Goal: Transaction & Acquisition: Purchase product/service

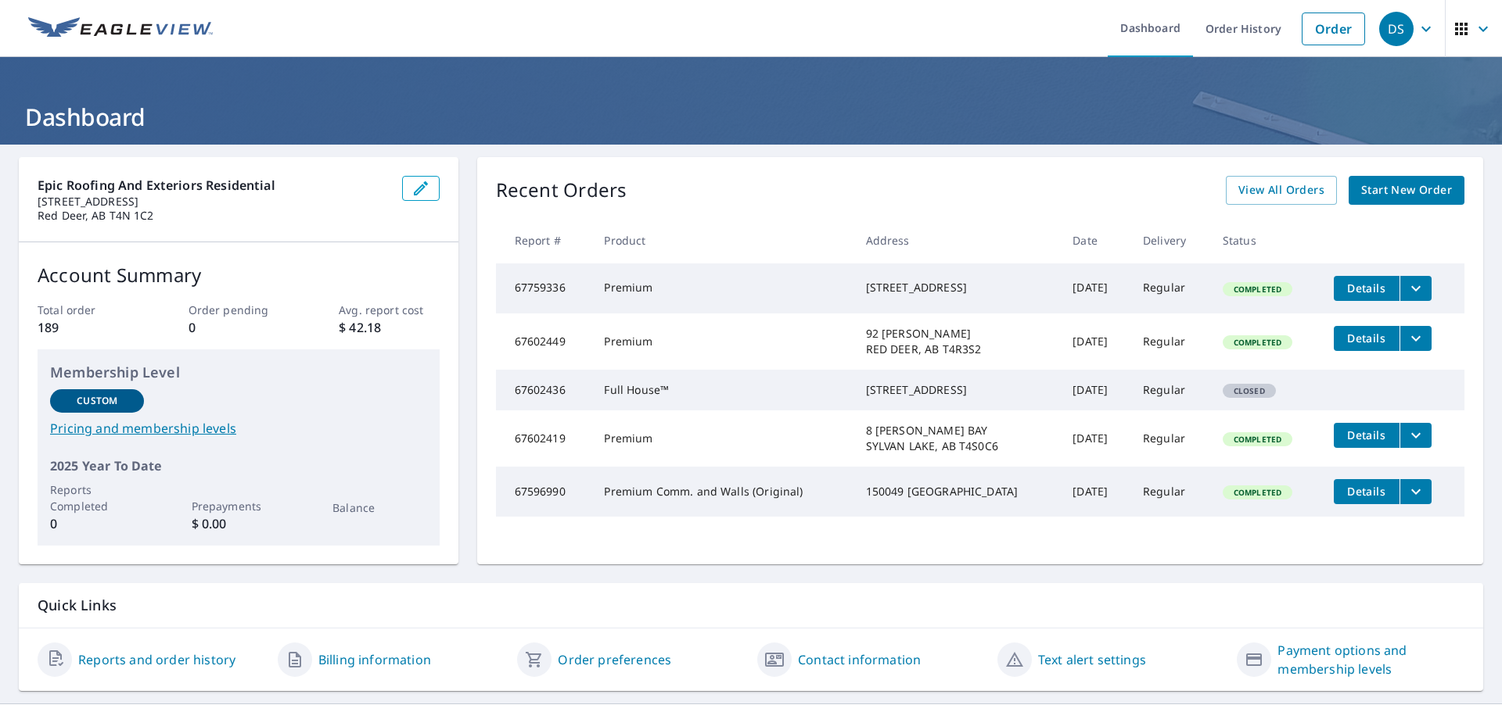
click at [1411, 290] on icon "filesDropdownBtn-67759336" at bounding box center [1415, 287] width 9 height 5
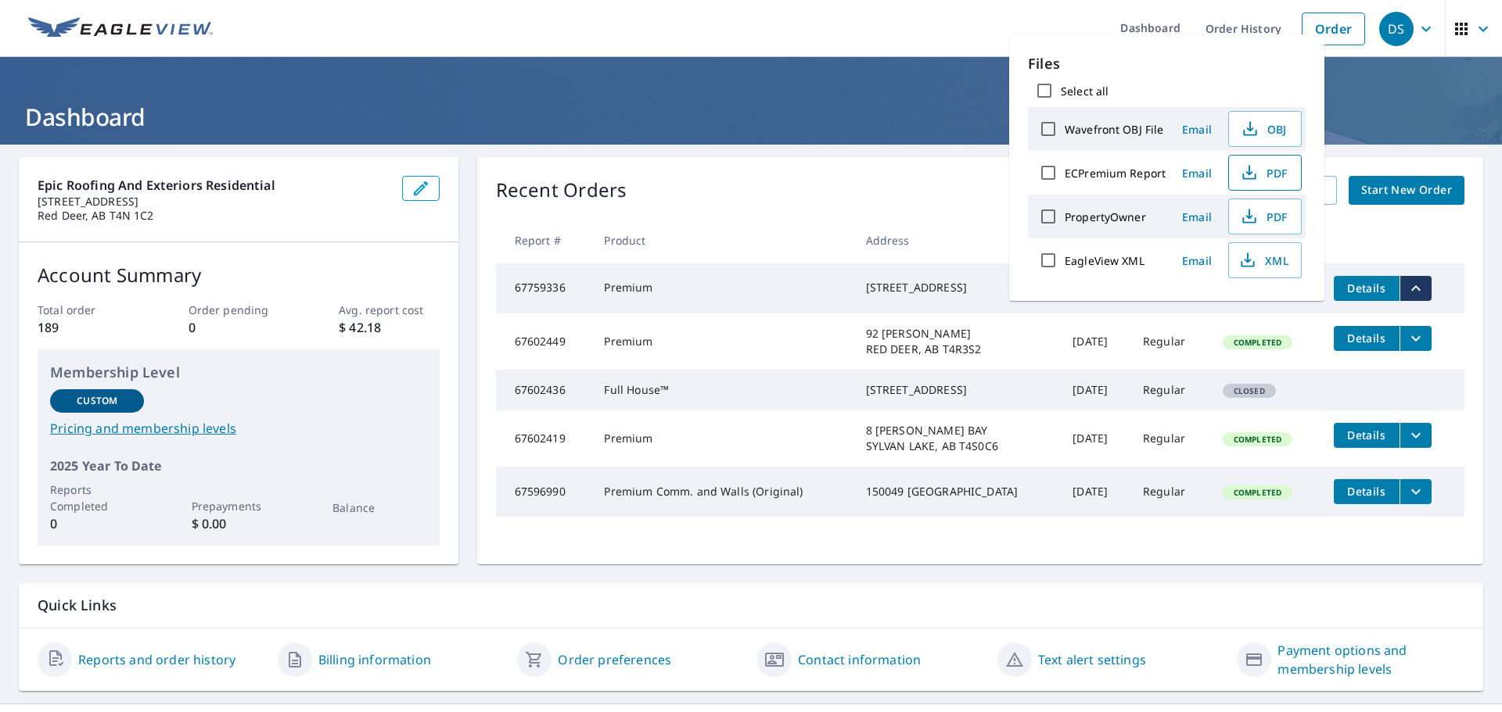
click at [1262, 170] on span "PDF" at bounding box center [1263, 172] width 50 height 19
click at [1380, 183] on span "Start New Order" at bounding box center [1406, 191] width 91 height 20
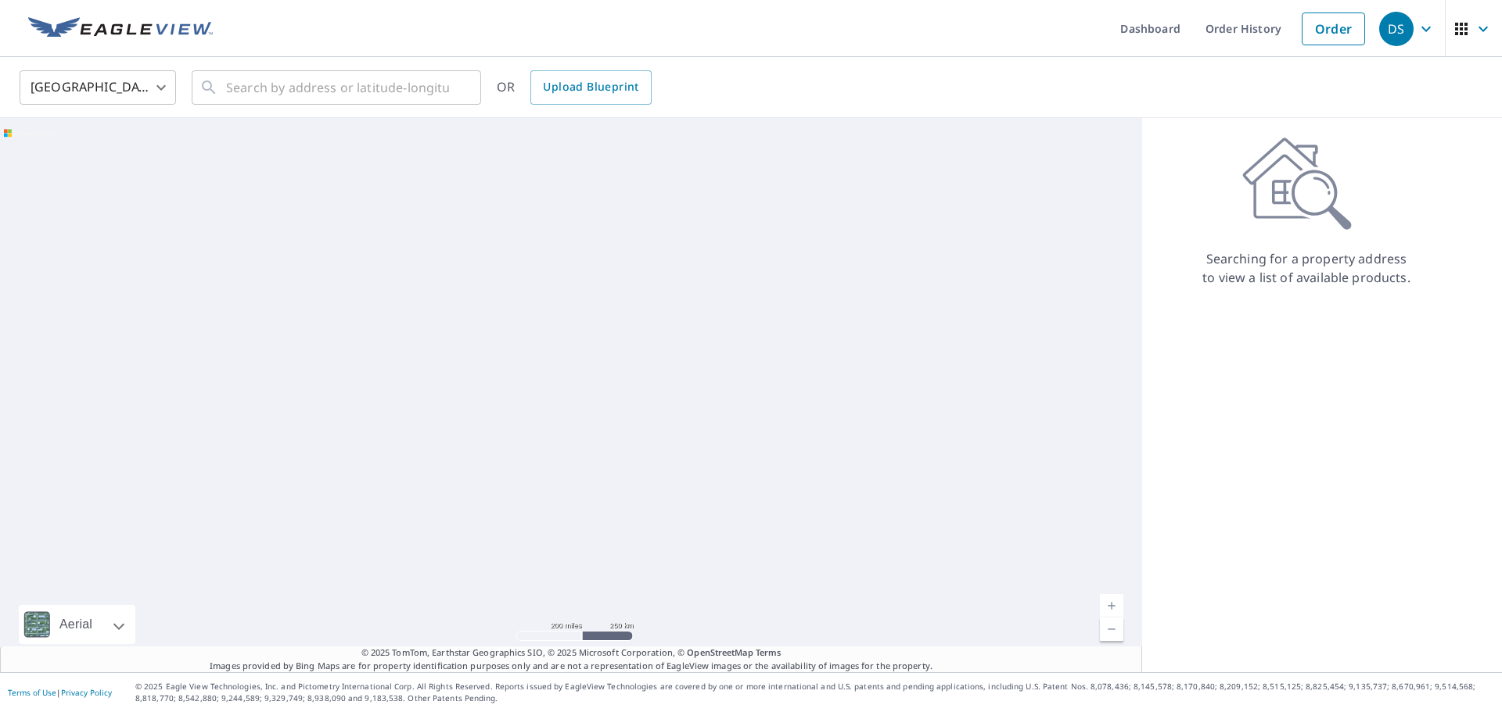
click at [164, 104] on body "DS DS Dashboard Order History Order DS United States US ​ ​ OR Upload Blueprint…" at bounding box center [751, 356] width 1502 height 712
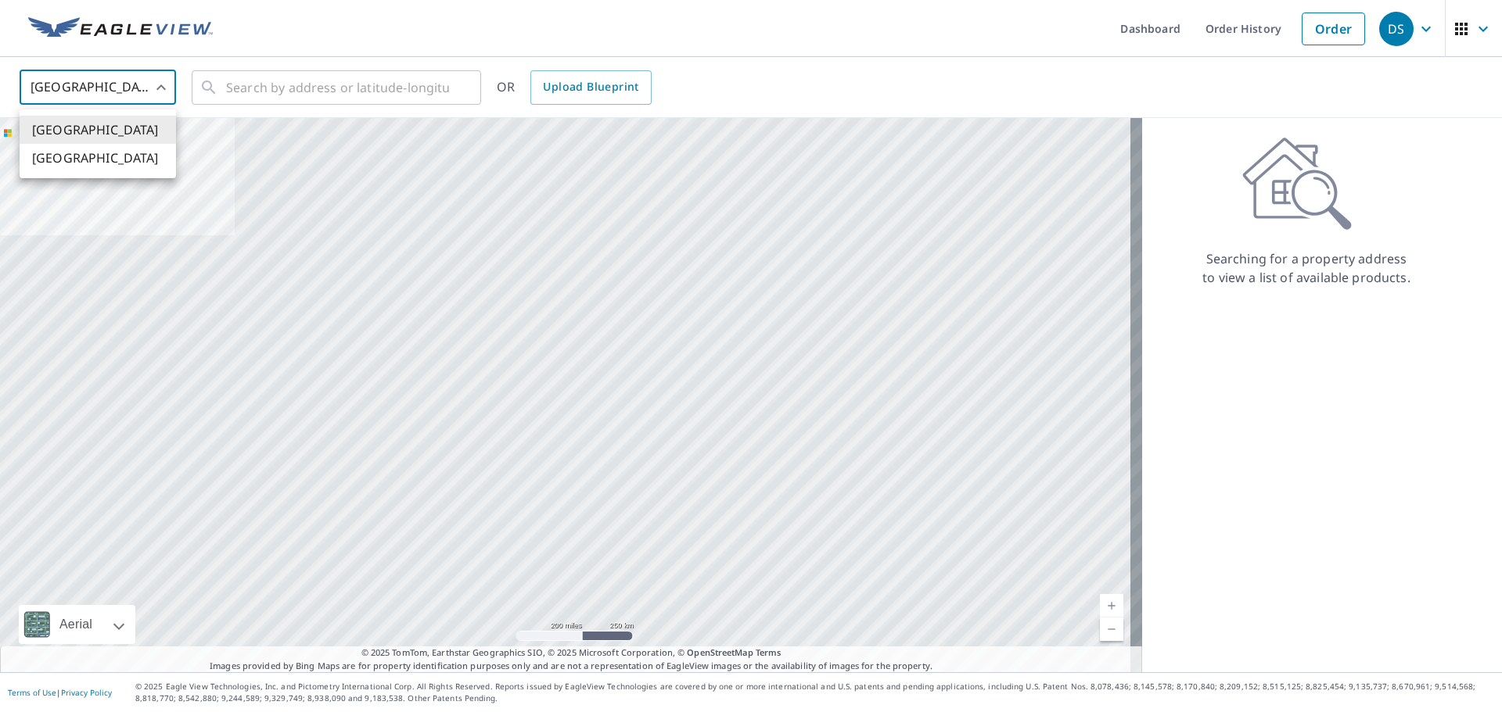
click at [150, 161] on li "[GEOGRAPHIC_DATA]" at bounding box center [98, 158] width 156 height 28
type input "CA"
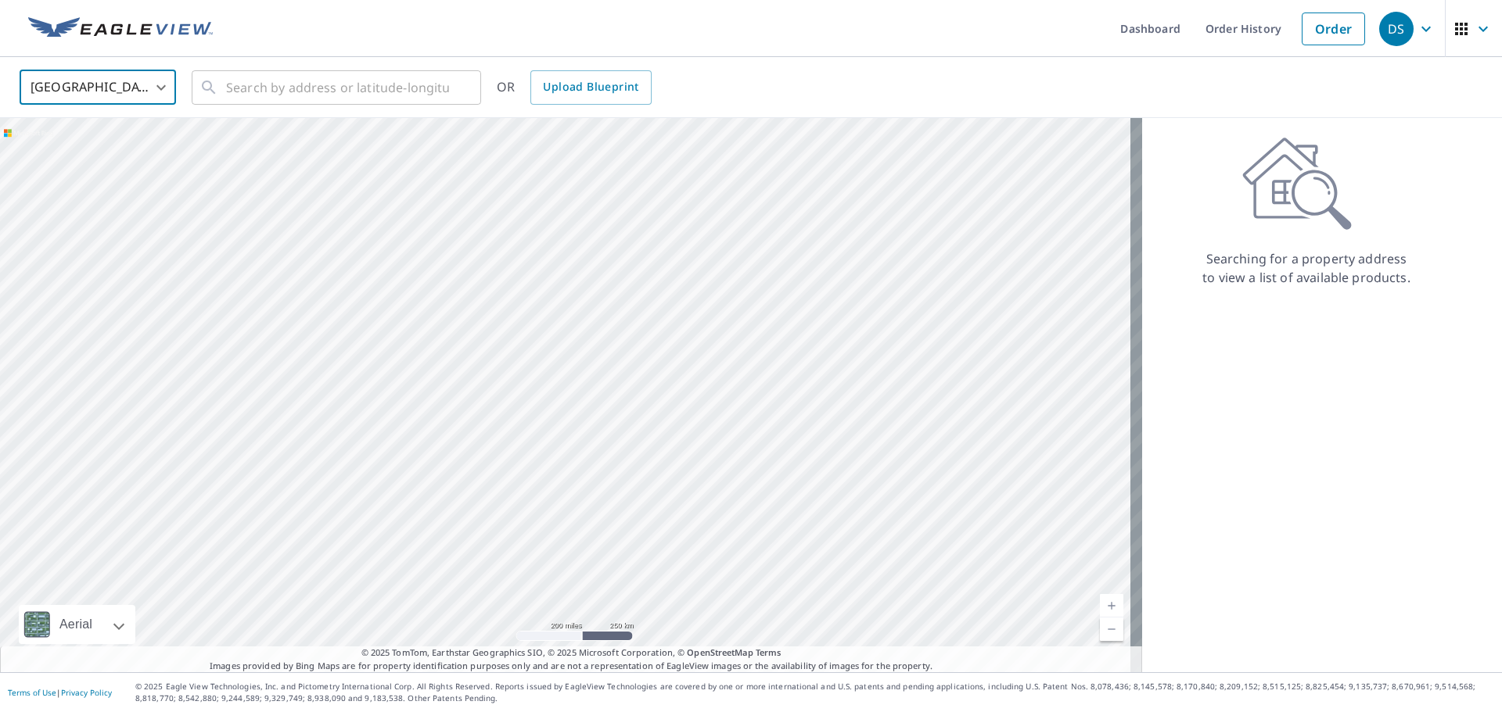
click at [272, 98] on div "[GEOGRAPHIC_DATA] [GEOGRAPHIC_DATA]" at bounding box center [751, 356] width 1502 height 712
click at [277, 93] on input "text" at bounding box center [337, 88] width 223 height 44
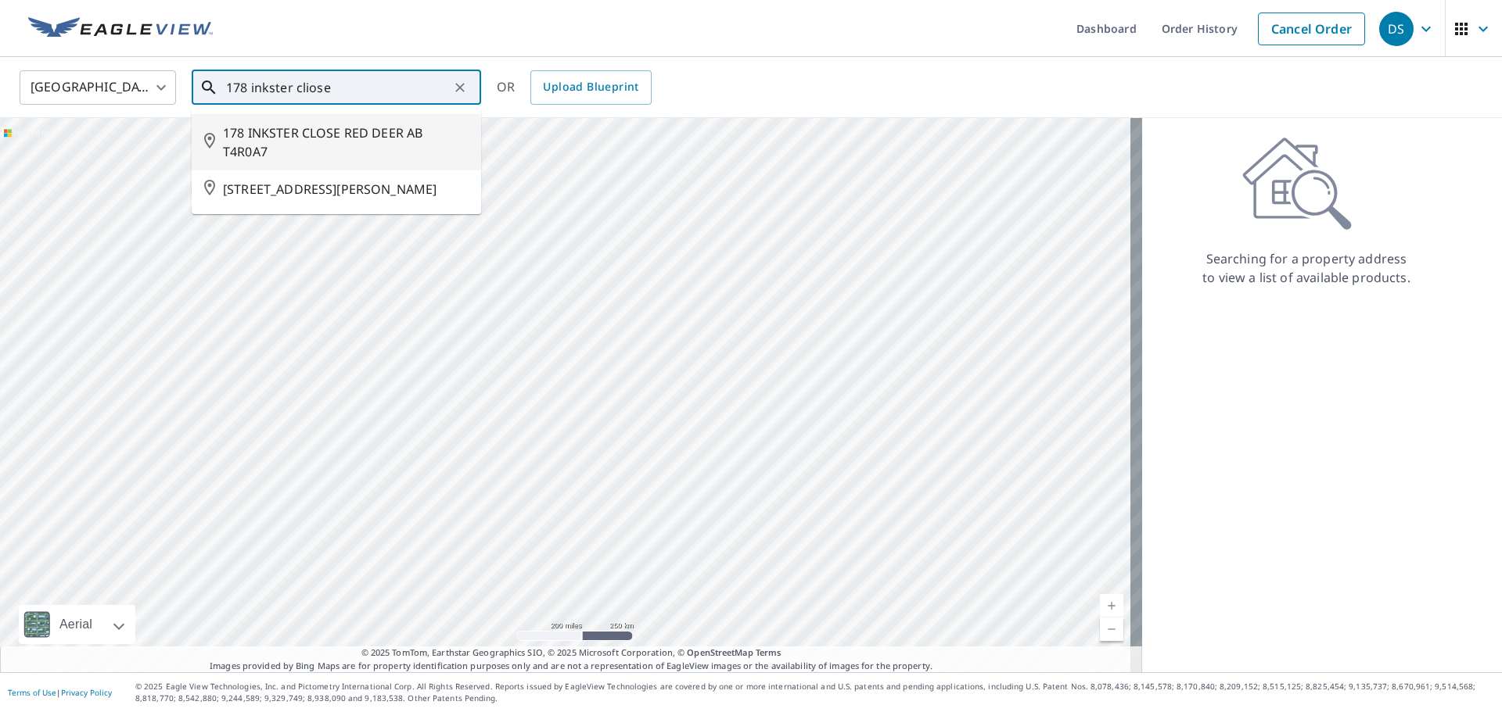
click at [349, 150] on span "178 INKSTER CLOSE RED DEER AB T4R0A7" at bounding box center [346, 143] width 246 height 38
type input "178 INKSTER CLOSE RED DEER AB T4R0A7"
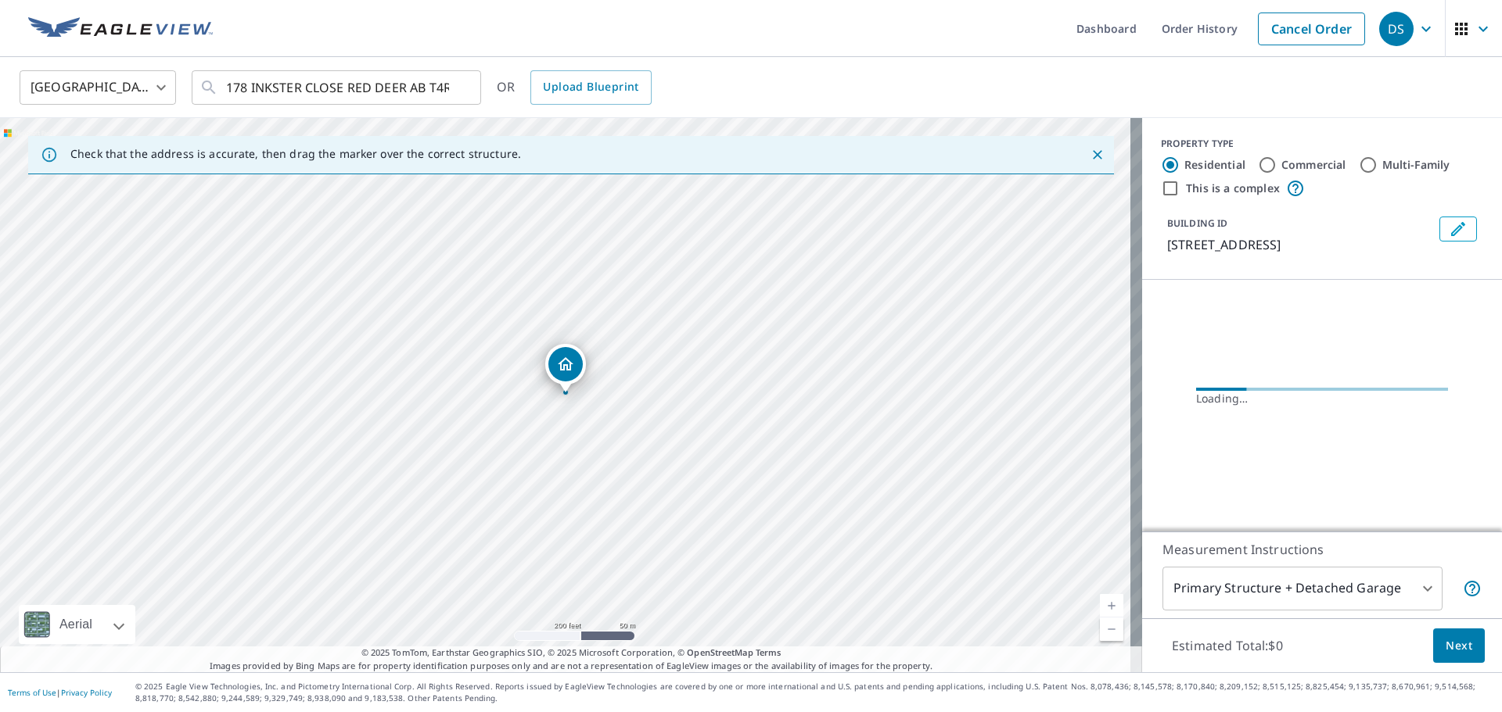
click at [1287, 583] on body "DS DS Dashboard Order History Cancel Order DS Canada CA ​ 178 INKSTER CLOSE RED…" at bounding box center [751, 356] width 1502 height 712
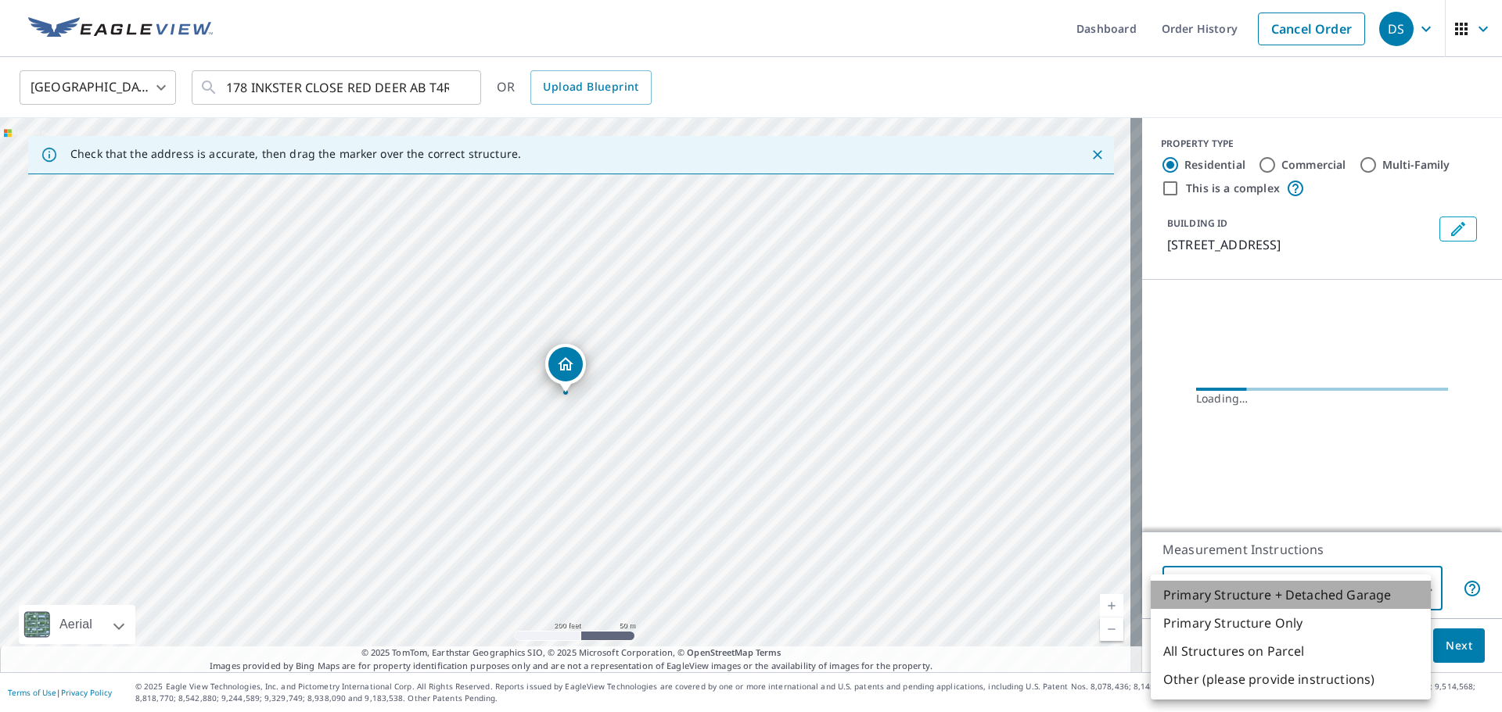
click at [1287, 583] on li "Primary Structure + Detached Garage" at bounding box center [1290, 595] width 280 height 28
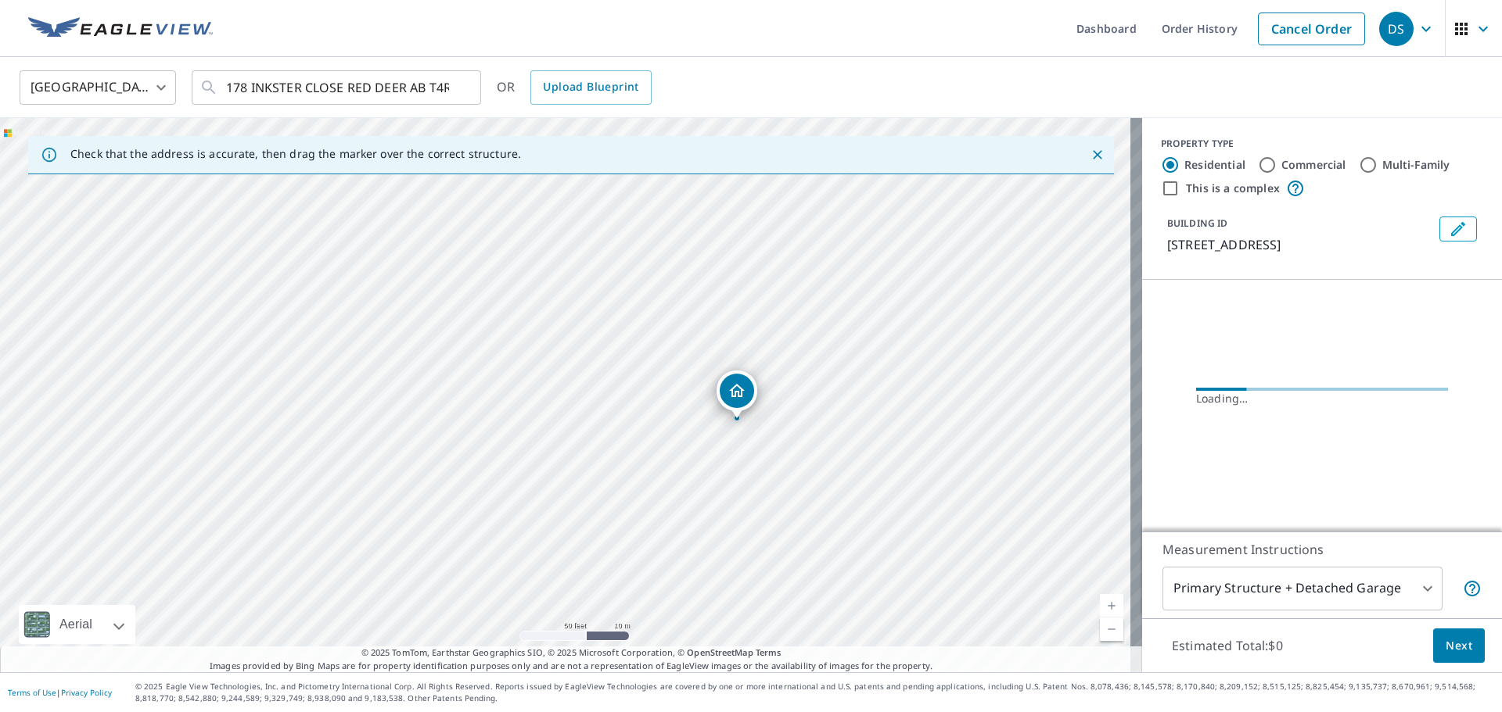
drag, startPoint x: 800, startPoint y: 429, endPoint x: 734, endPoint y: 376, distance: 84.5
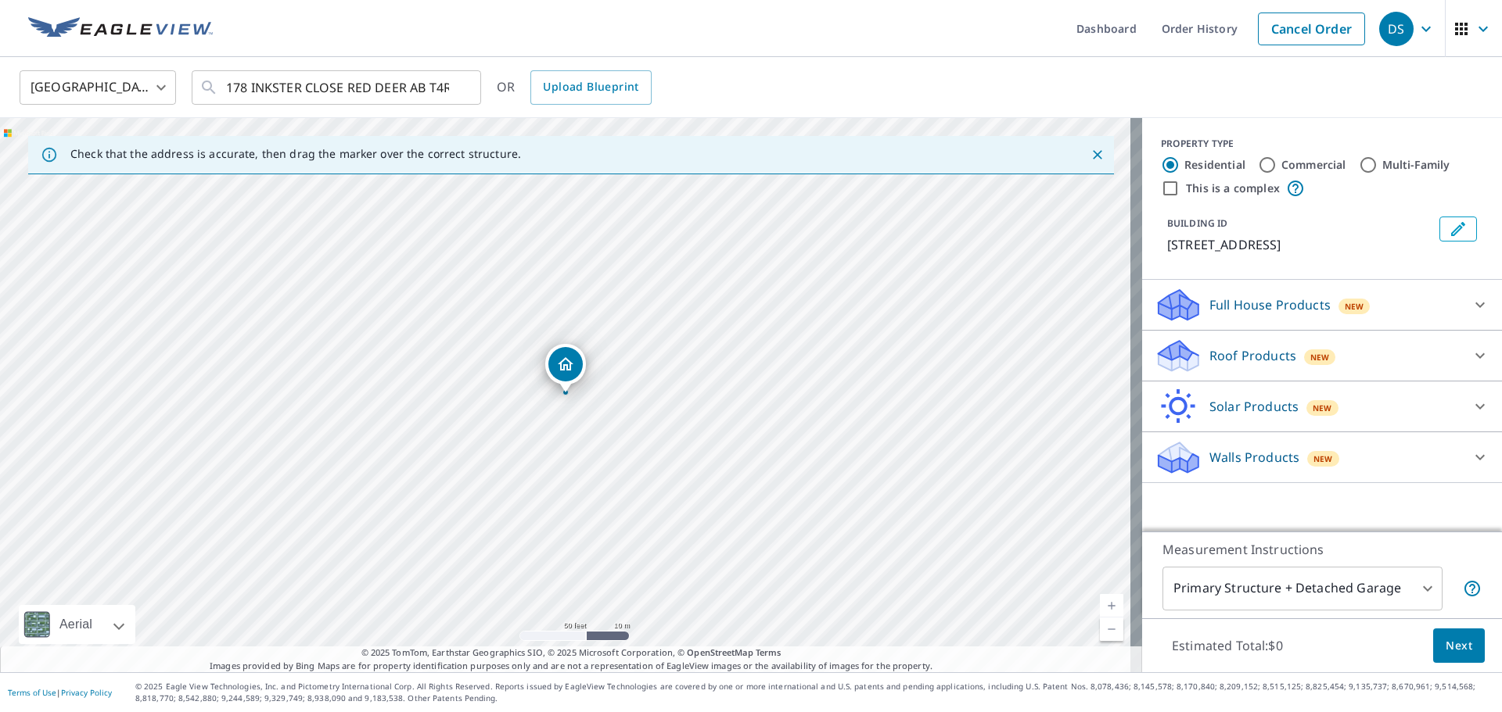
click at [705, 474] on div "[STREET_ADDRESS]" at bounding box center [571, 395] width 1142 height 555
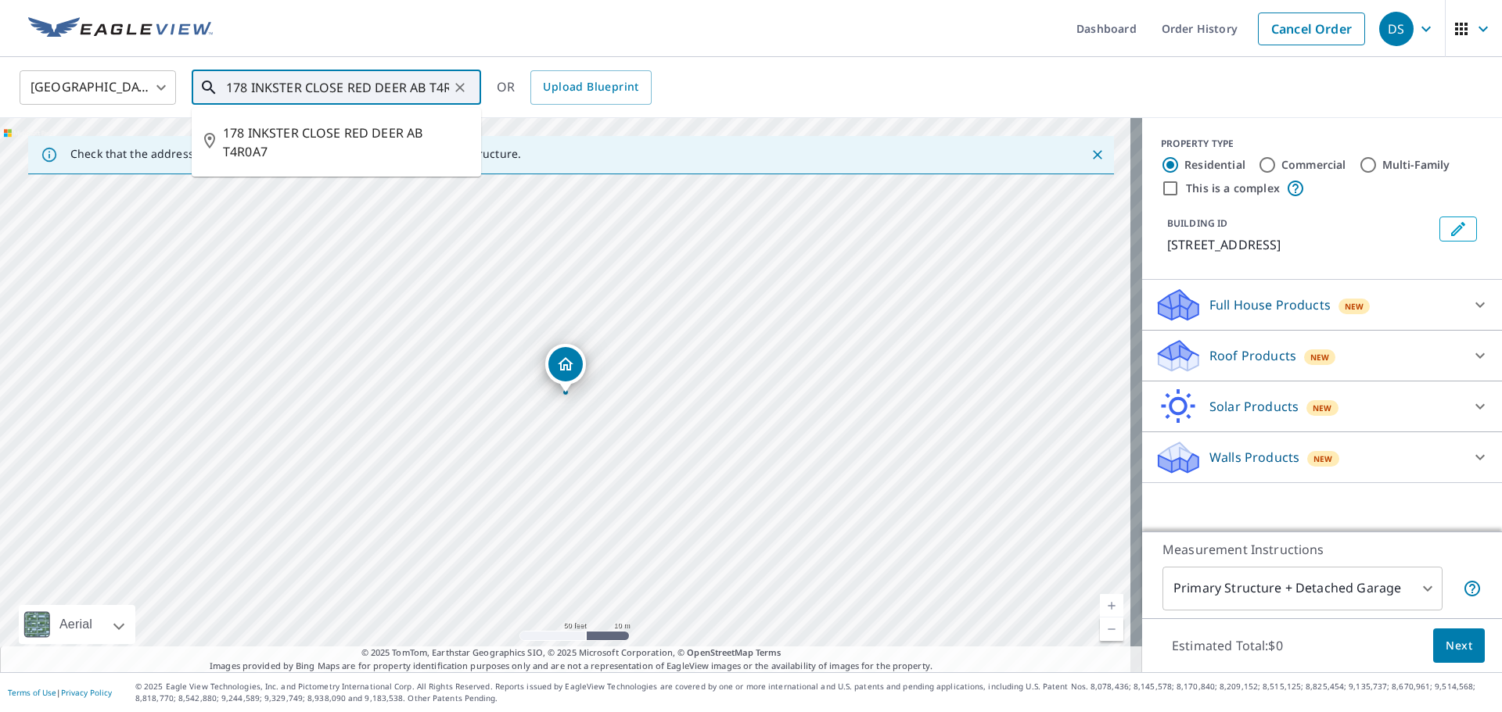
click at [443, 87] on input "178 INKSTER CLOSE RED DEER AB T4R0A7" at bounding box center [337, 88] width 223 height 44
click at [398, 138] on span "178 INKSTER CLOSE RED DEER AB T4R0A7" at bounding box center [346, 143] width 246 height 38
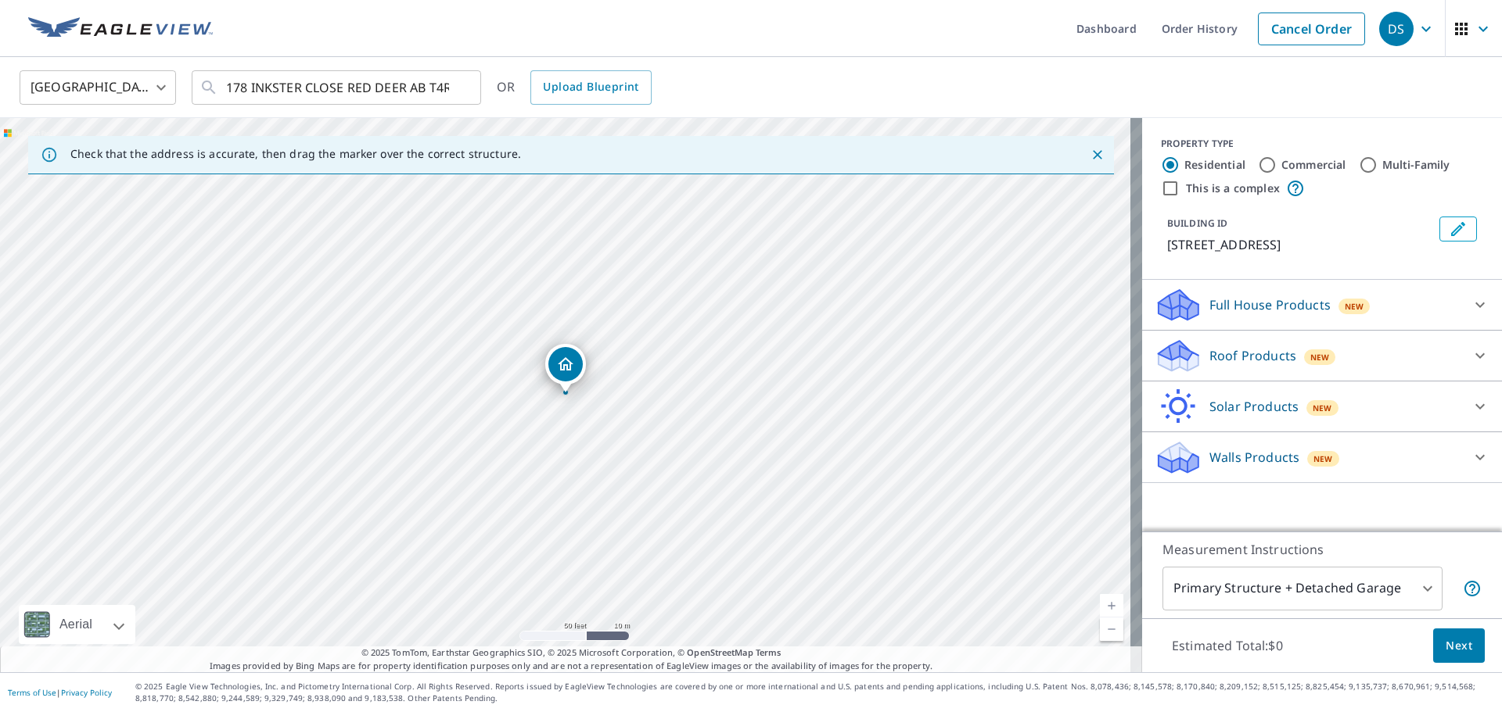
click at [1280, 357] on p "Roof Products" at bounding box center [1252, 355] width 87 height 19
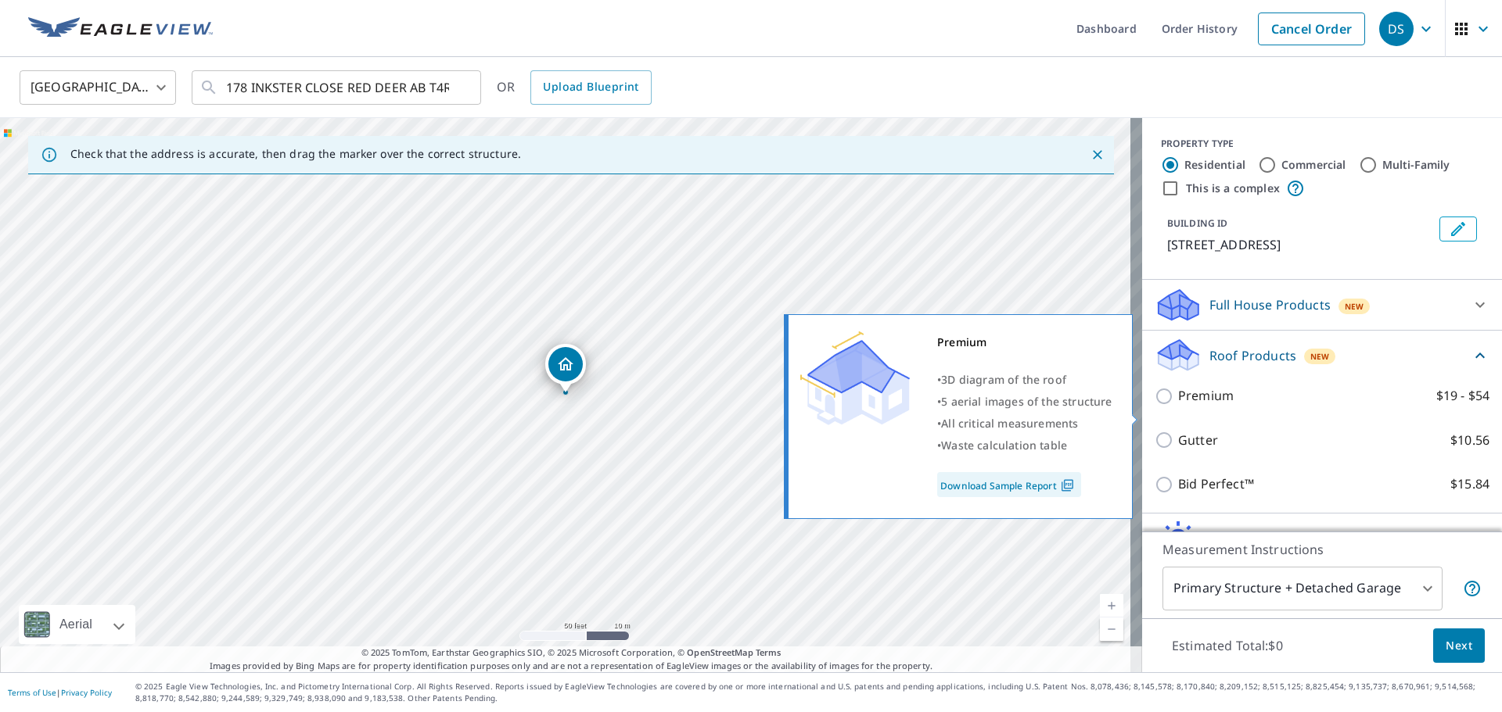
click at [1227, 406] on label "Premium $19 - $54" at bounding box center [1333, 396] width 311 height 20
click at [1178, 406] on input "Premium $19 - $54" at bounding box center [1165, 396] width 23 height 19
checkbox input "true"
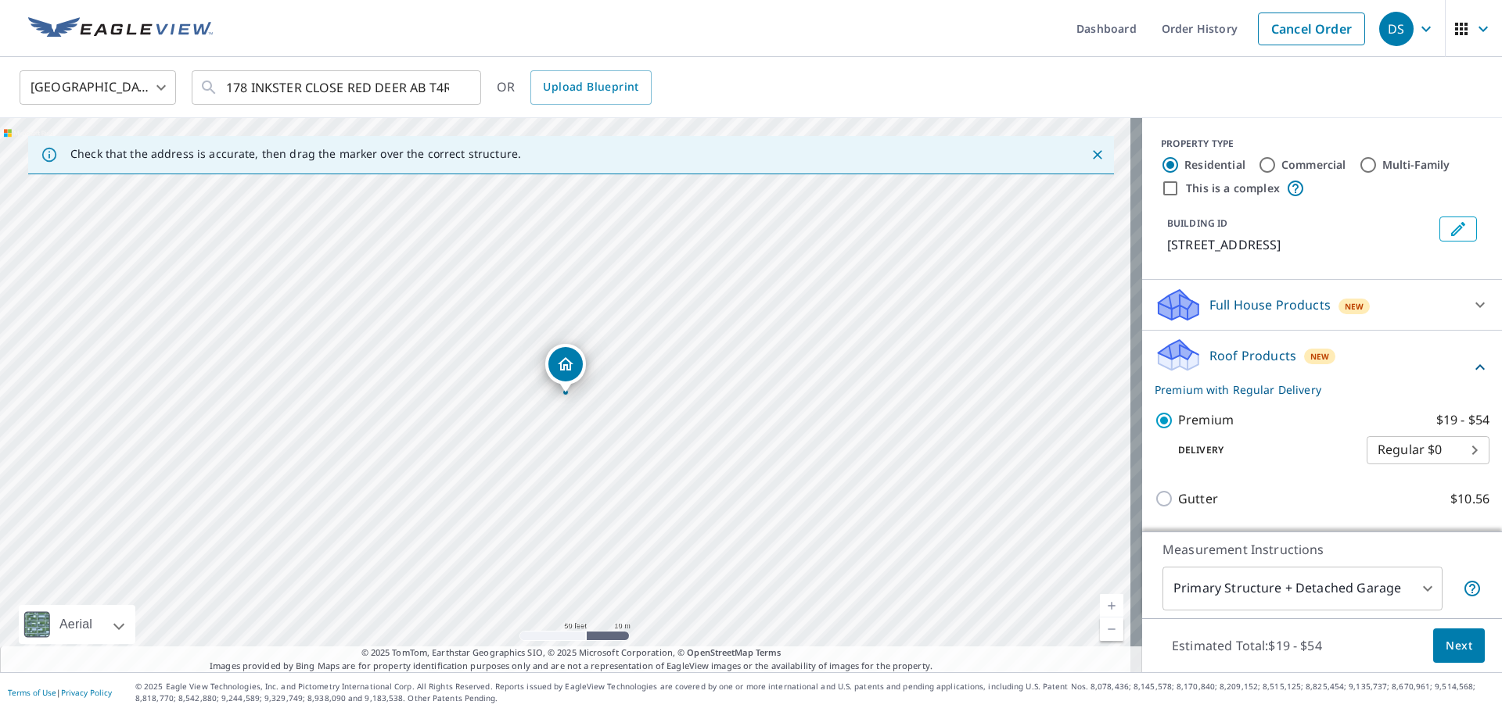
scroll to position [161, 0]
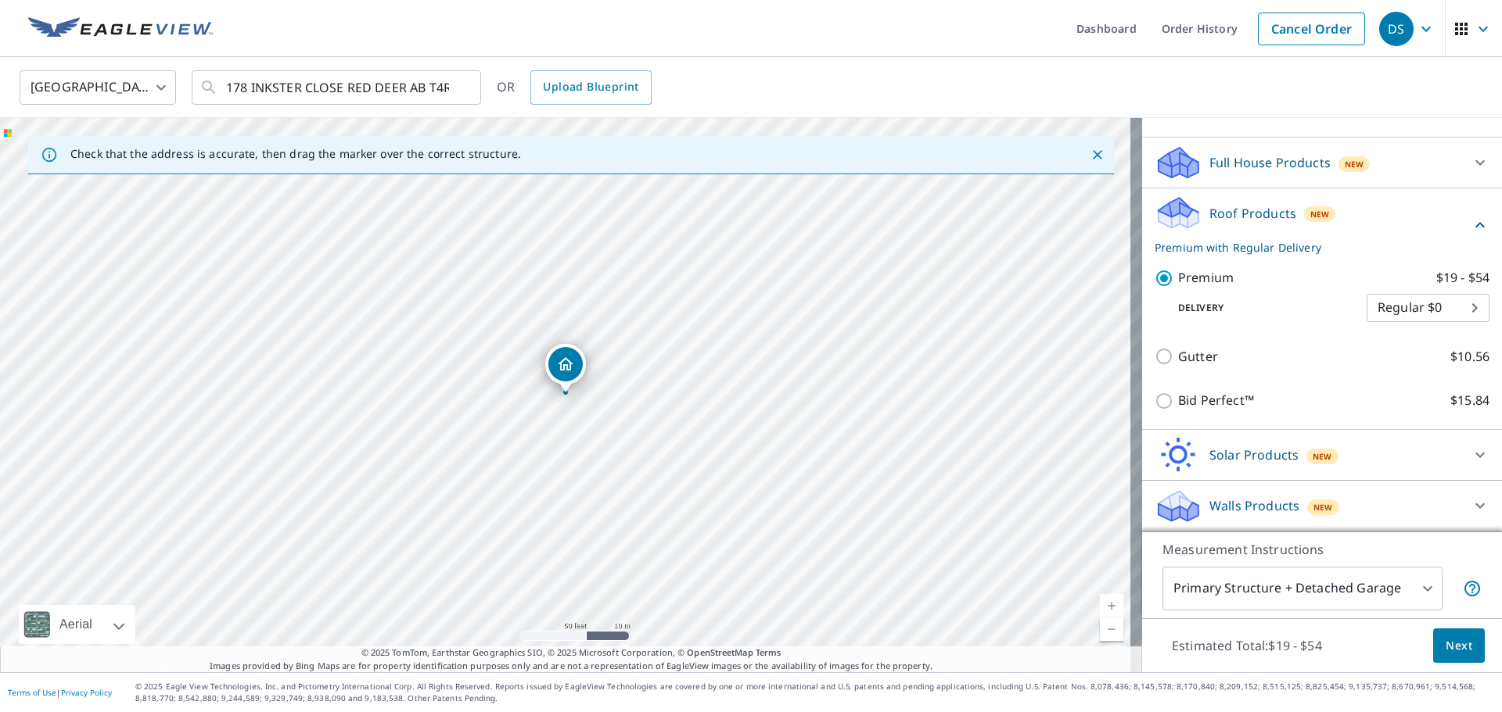
click at [1445, 644] on span "Next" at bounding box center [1458, 647] width 27 height 20
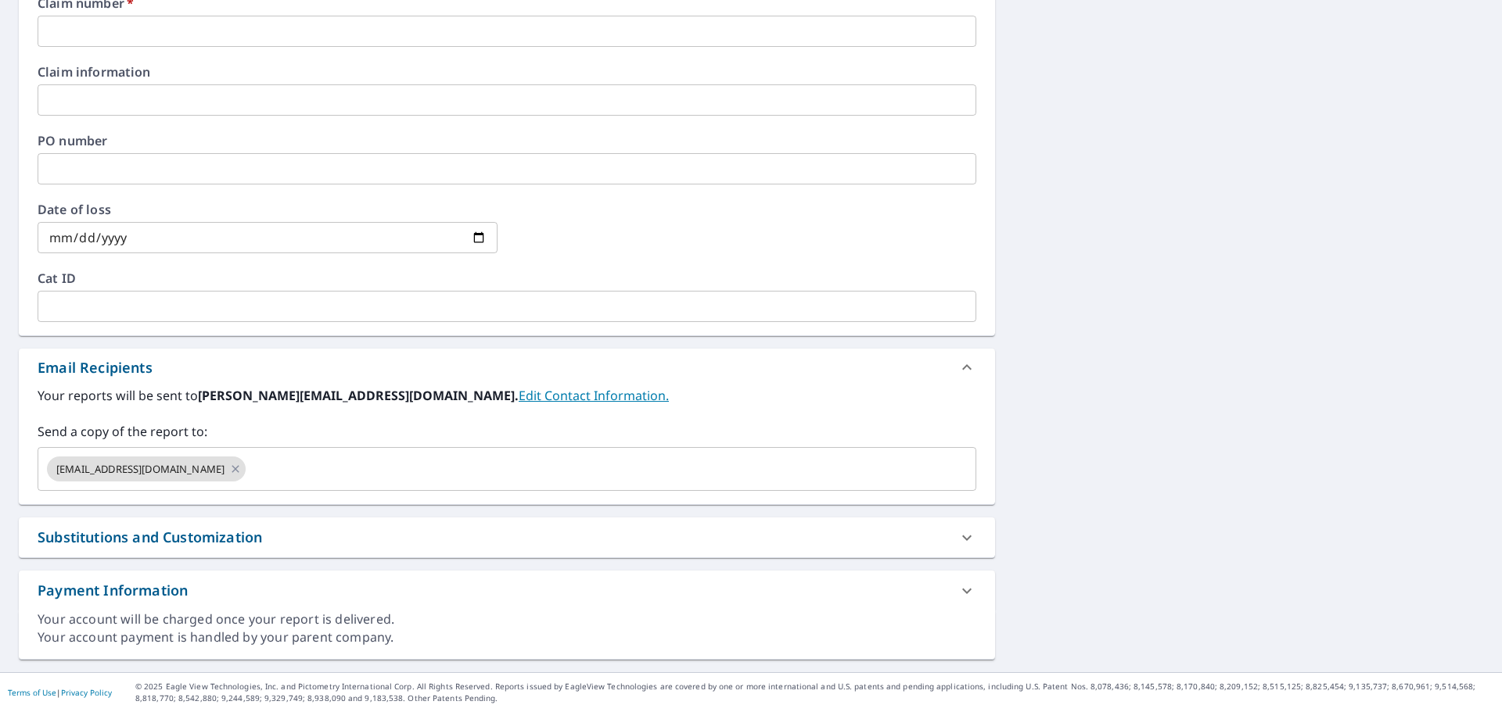
scroll to position [608, 0]
click at [229, 471] on icon at bounding box center [235, 469] width 13 height 17
click at [160, 470] on input "text" at bounding box center [495, 469] width 901 height 30
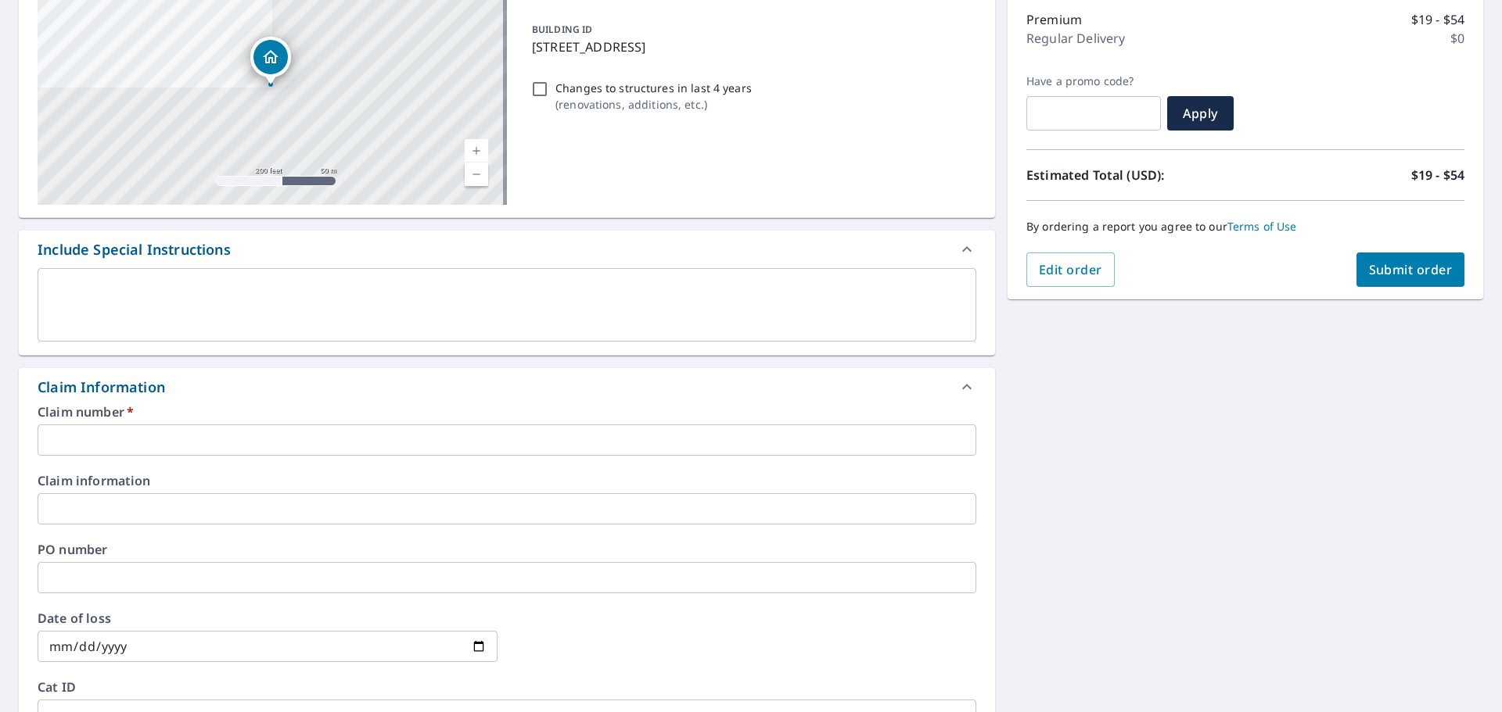
scroll to position [0, 0]
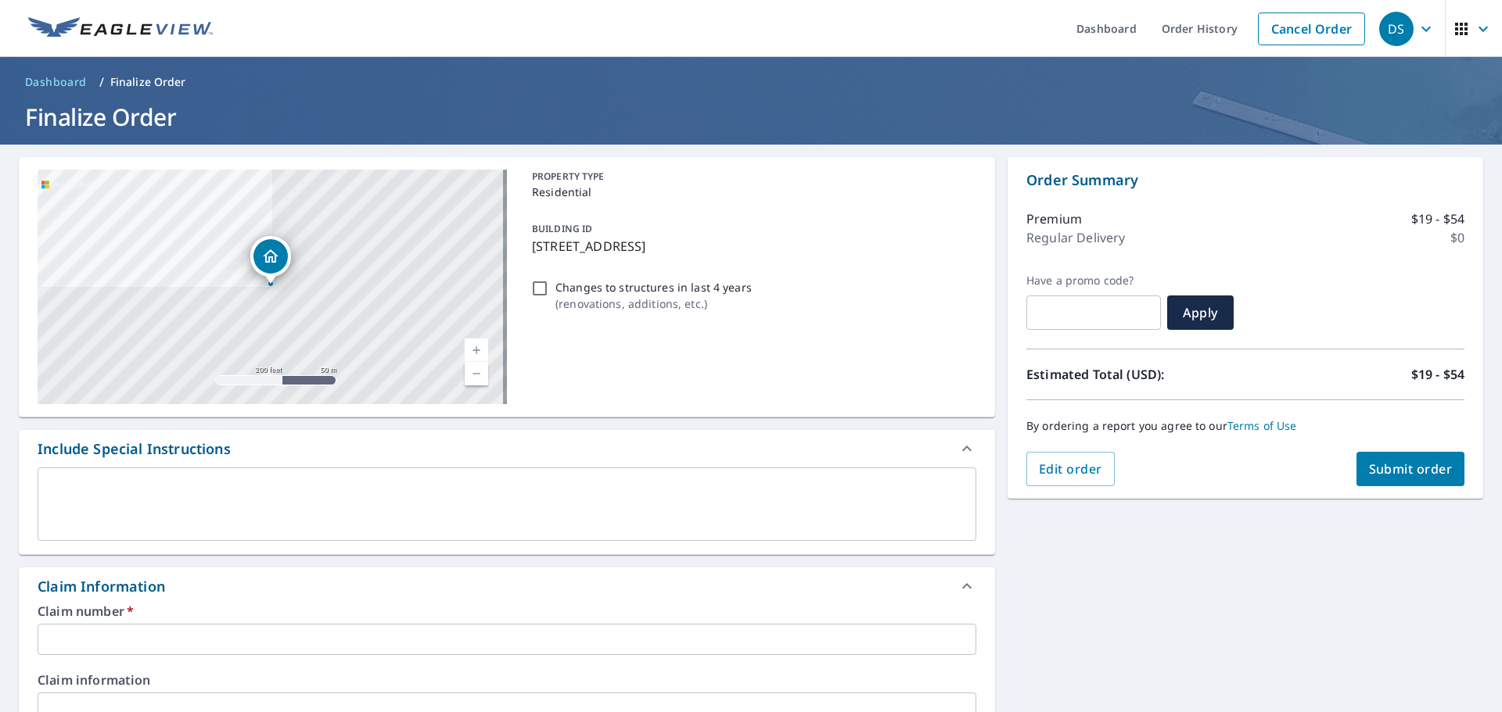
type input "[PERSON_NAME][EMAIL_ADDRESS][DOMAIN_NAME]"
click at [183, 632] on input "text" at bounding box center [507, 639] width 939 height 31
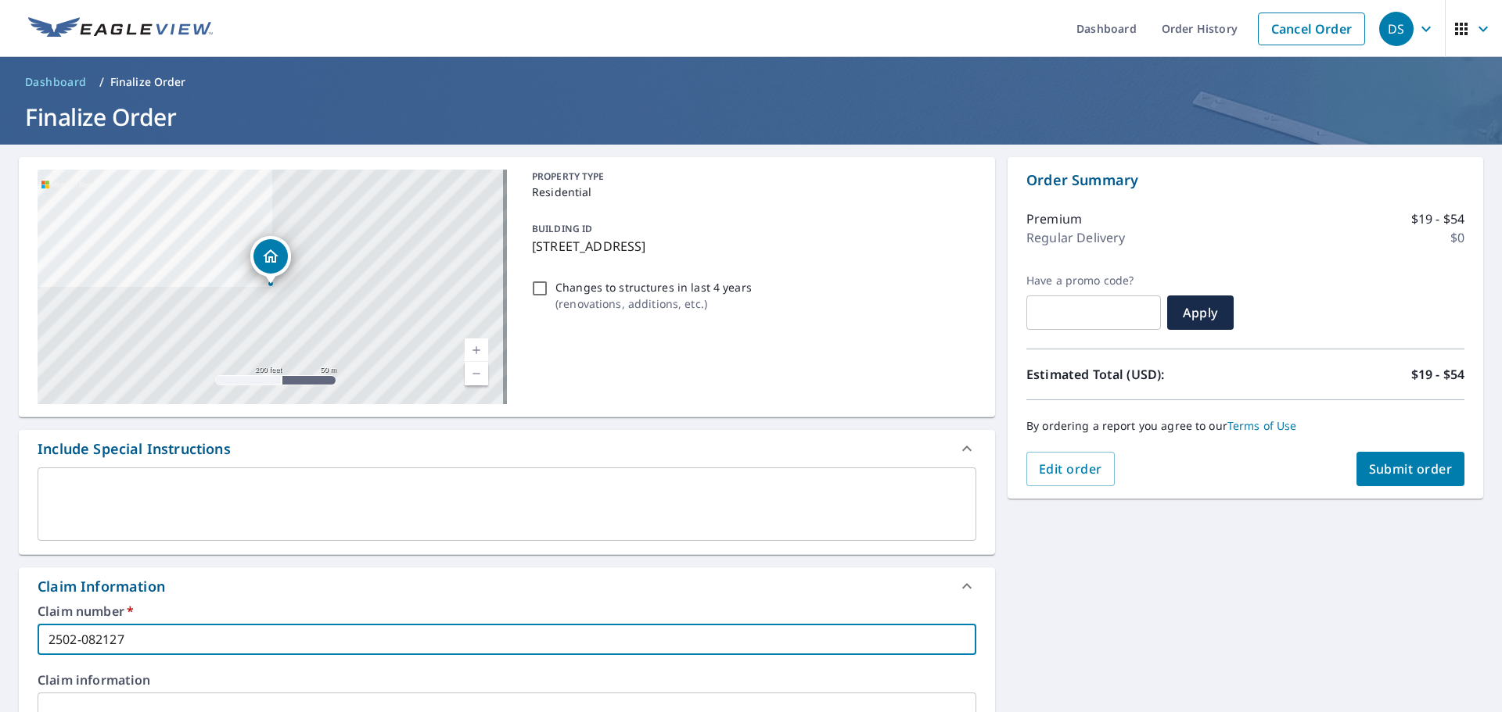
type input "2502-082127"
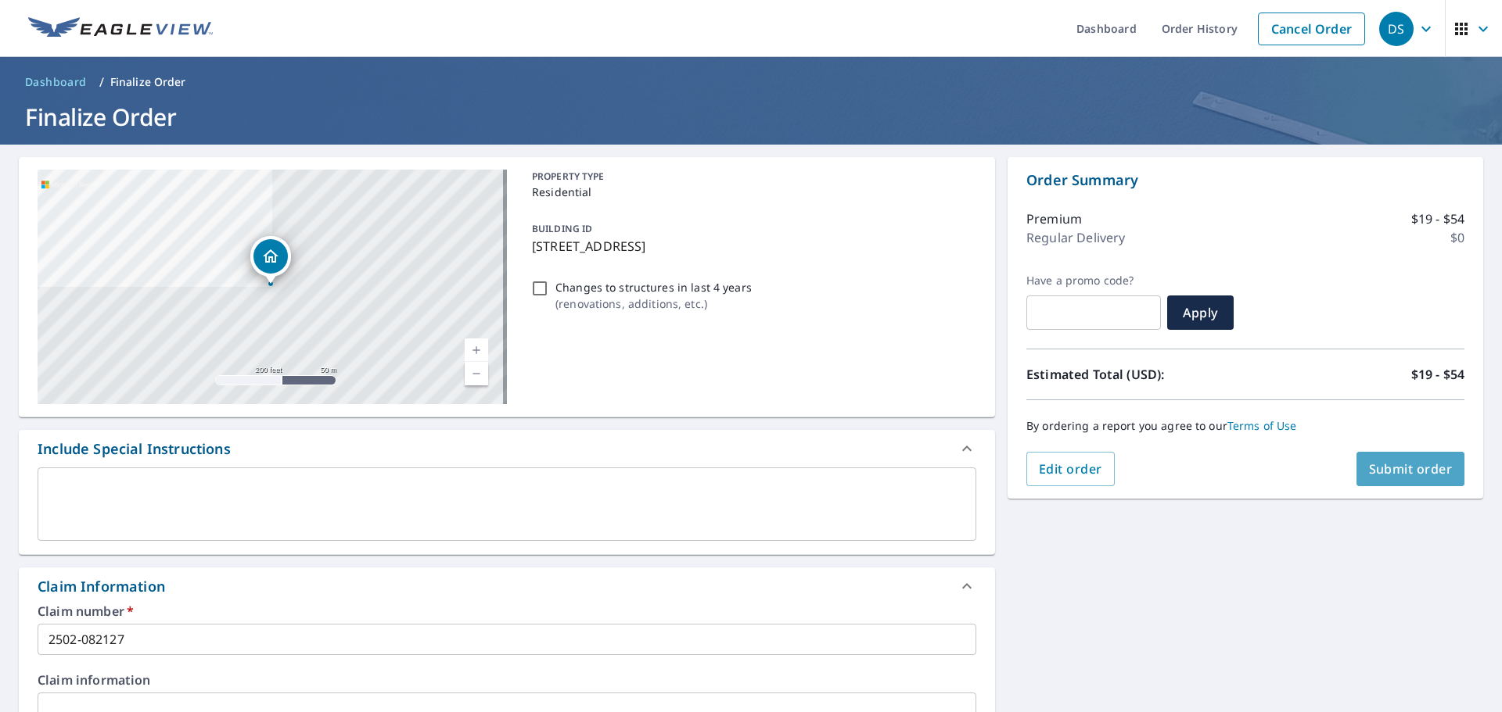
click at [1401, 465] on span "Submit order" at bounding box center [1411, 469] width 84 height 17
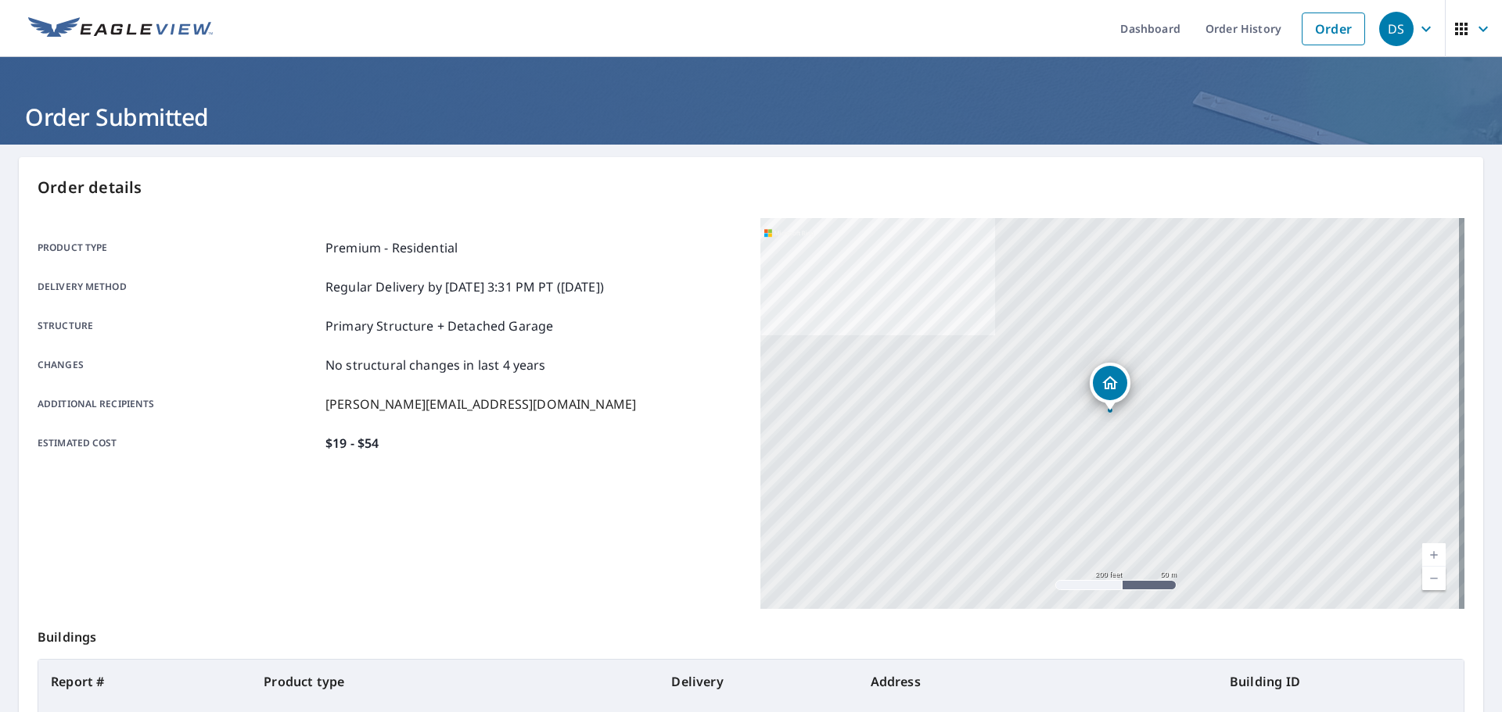
click at [257, 300] on div "Product type Premium - Residential Delivery method Regular Delivery by [DATE] 3…" at bounding box center [390, 346] width 704 height 214
click at [1331, 31] on link "Order" at bounding box center [1332, 29] width 63 height 33
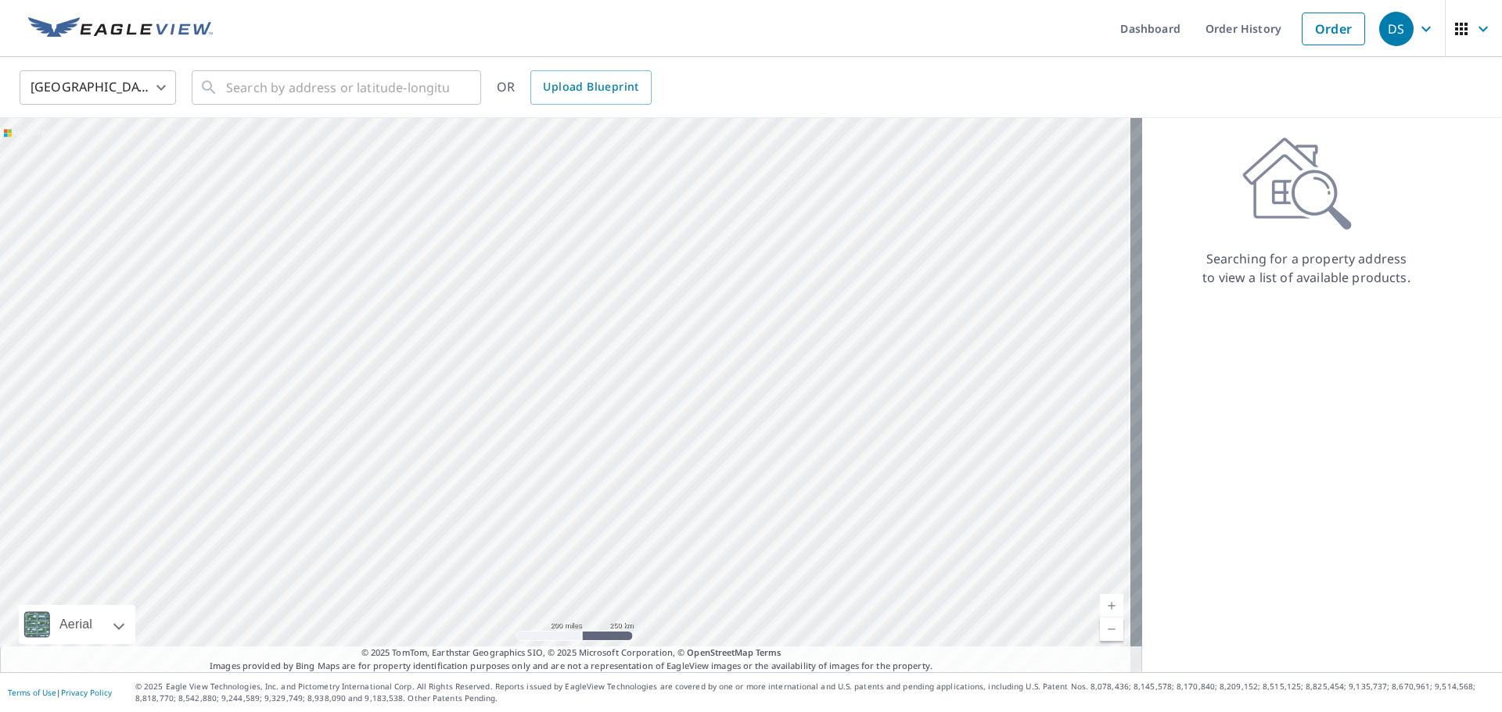
click at [160, 95] on body "DS DS Dashboard Order History Order DS United States US ​ ​ OR Upload Blueprint…" at bounding box center [751, 356] width 1502 height 712
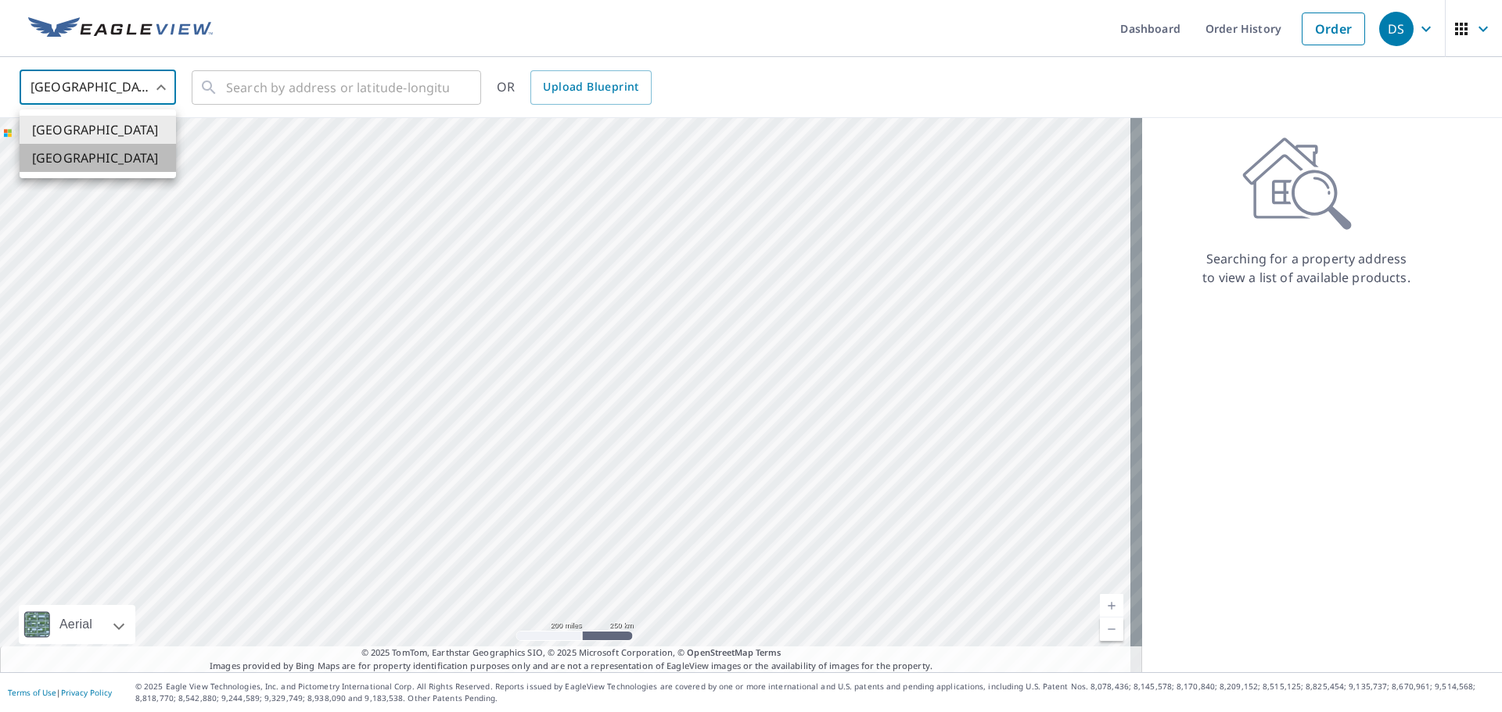
click at [131, 155] on li "[GEOGRAPHIC_DATA]" at bounding box center [98, 158] width 156 height 28
type input "CA"
click at [262, 88] on input "text" at bounding box center [337, 88] width 223 height 44
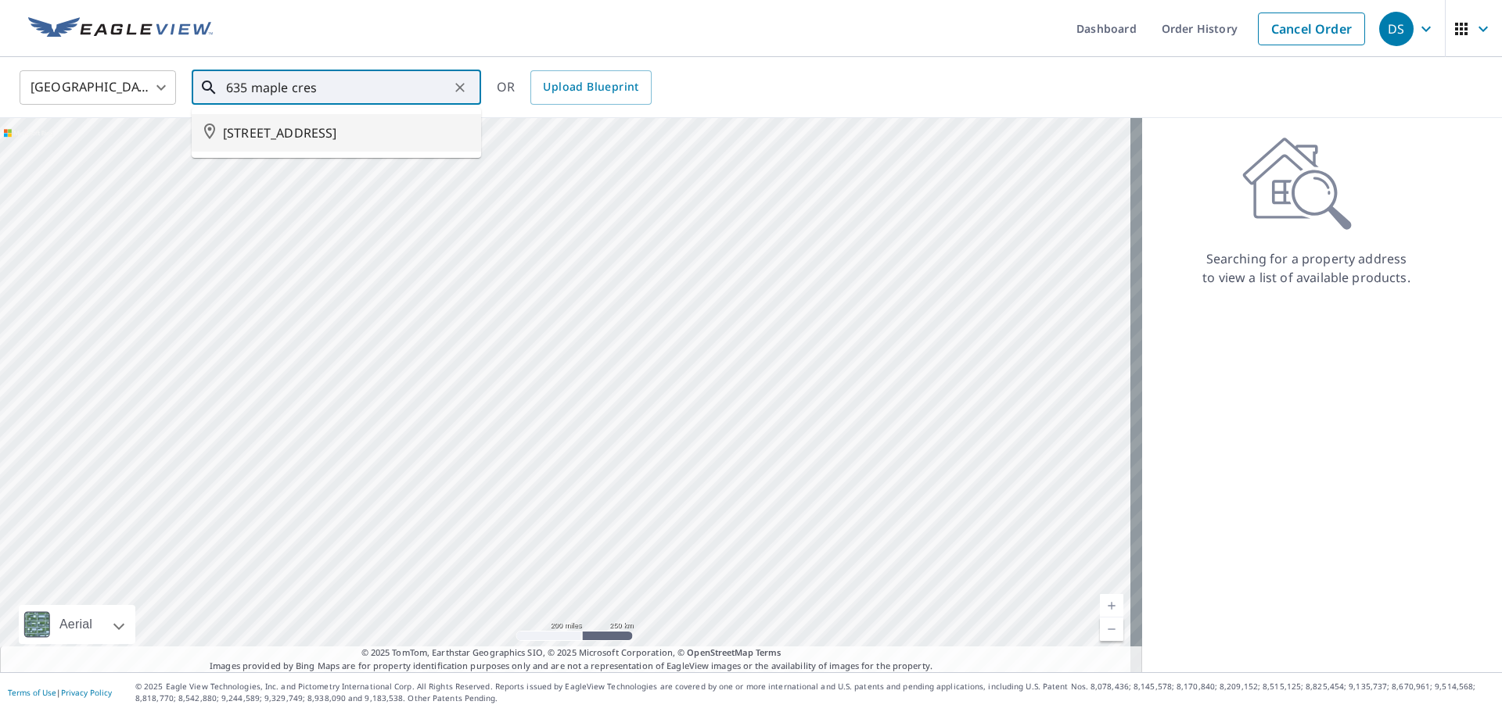
click at [295, 132] on span "[STREET_ADDRESS]" at bounding box center [346, 133] width 246 height 19
type input "[STREET_ADDRESS]"
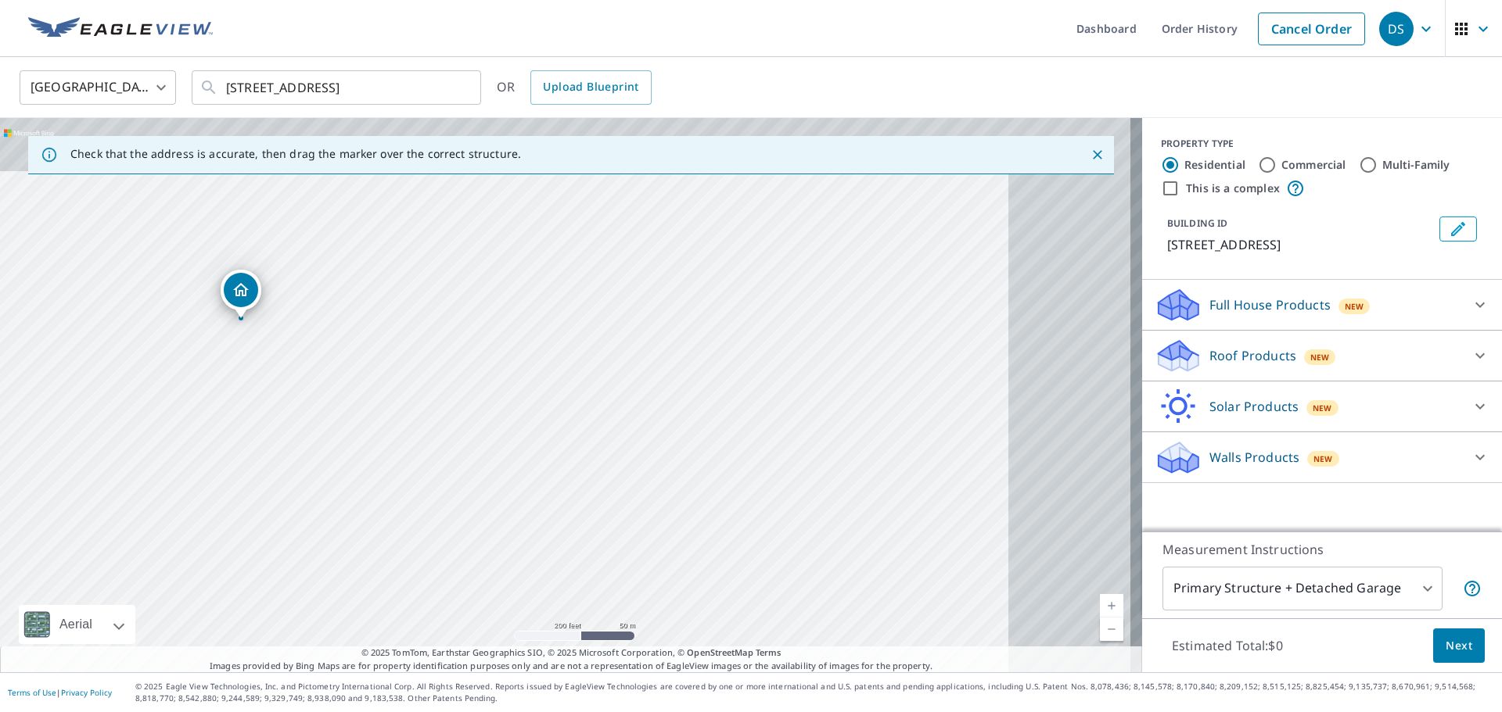
drag, startPoint x: 612, startPoint y: 371, endPoint x: 293, endPoint y: 528, distance: 355.4
click at [293, 528] on div "[STREET_ADDRESS]" at bounding box center [571, 395] width 1142 height 555
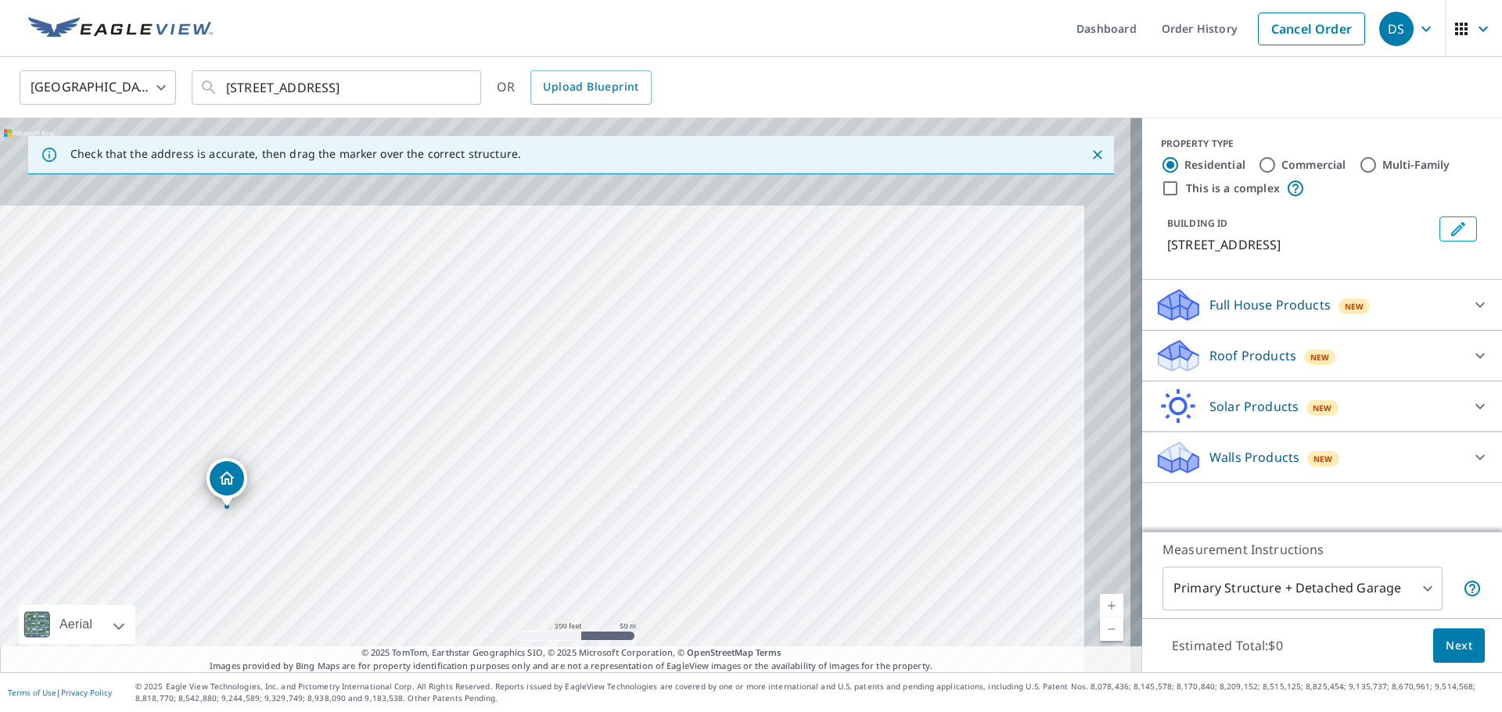
drag, startPoint x: 524, startPoint y: 468, endPoint x: 425, endPoint y: 588, distance: 155.5
click at [425, 590] on div "[STREET_ADDRESS]" at bounding box center [571, 395] width 1142 height 555
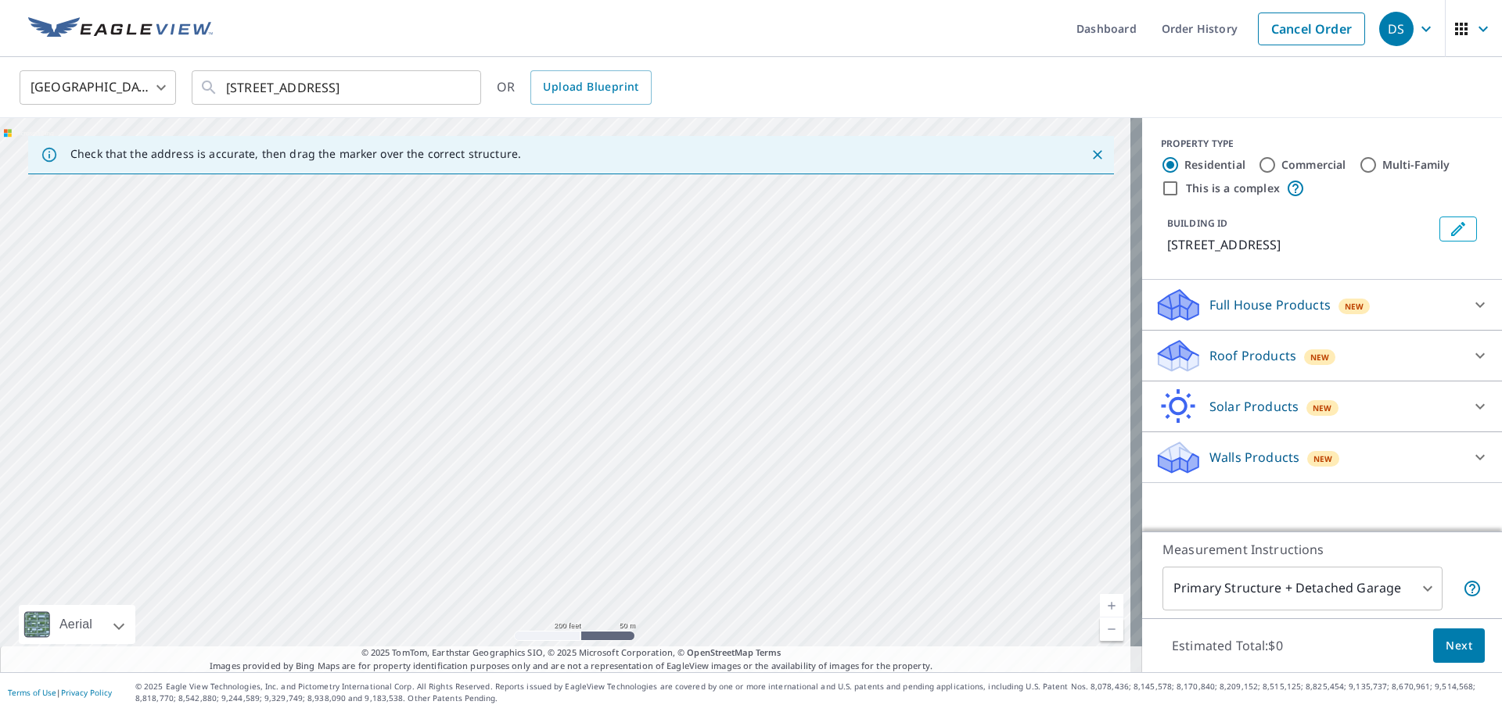
drag, startPoint x: 682, startPoint y: 302, endPoint x: 567, endPoint y: 525, distance: 250.8
click at [569, 524] on div "[STREET_ADDRESS]" at bounding box center [571, 395] width 1142 height 555
drag, startPoint x: 795, startPoint y: 359, endPoint x: 691, endPoint y: 184, distance: 203.7
click at [690, 185] on div "[STREET_ADDRESS]" at bounding box center [571, 395] width 1142 height 555
drag, startPoint x: 626, startPoint y: 479, endPoint x: 709, endPoint y: 207, distance: 284.5
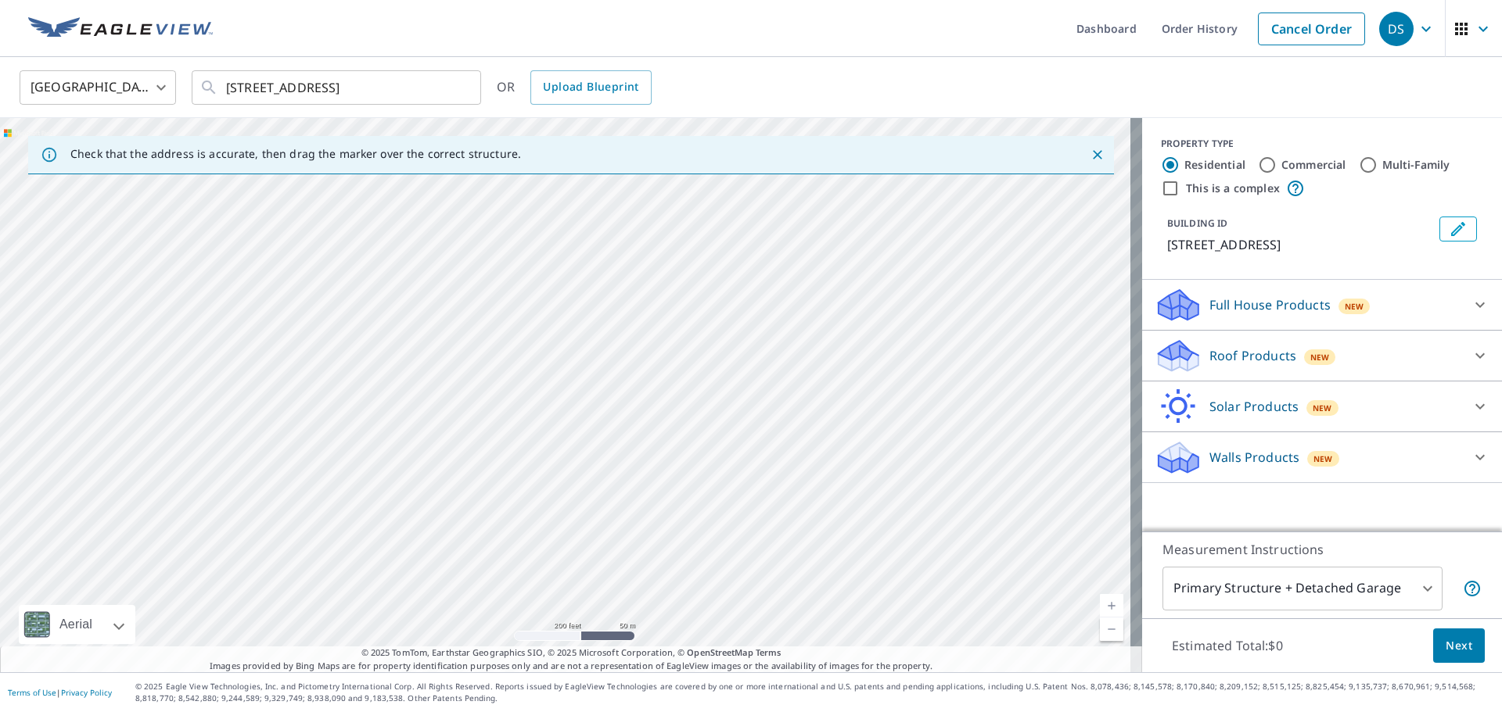
click at [705, 218] on div "[STREET_ADDRESS]" at bounding box center [571, 395] width 1142 height 555
click at [720, 316] on div "[STREET_ADDRESS]" at bounding box center [571, 395] width 1142 height 555
click at [717, 364] on div "[STREET_ADDRESS]" at bounding box center [571, 395] width 1142 height 555
drag, startPoint x: 757, startPoint y: 463, endPoint x: 542, endPoint y: 192, distance: 346.3
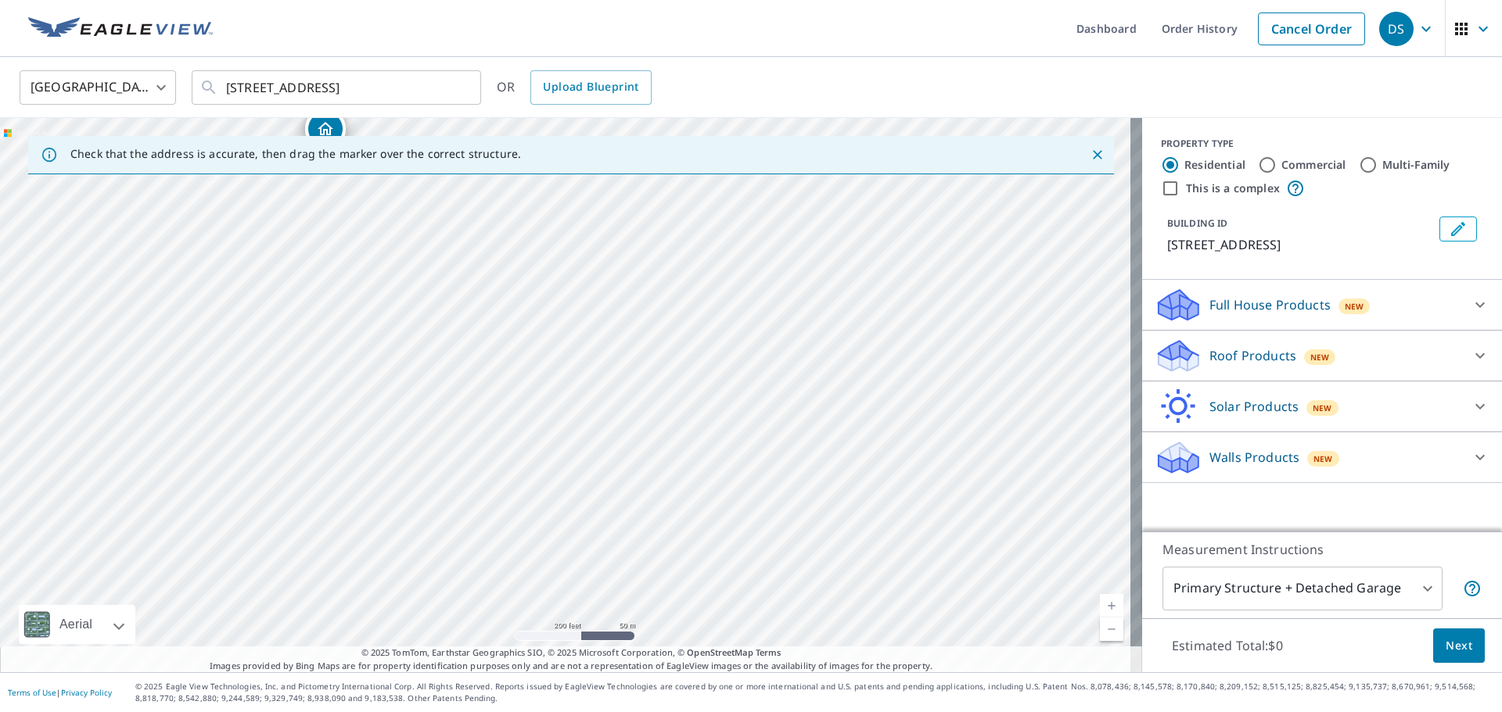
click at [542, 195] on div "[STREET_ADDRESS]" at bounding box center [571, 395] width 1142 height 555
drag, startPoint x: 453, startPoint y: 453, endPoint x: 509, endPoint y: 338, distance: 128.0
click at [509, 338] on div "[STREET_ADDRESS]" at bounding box center [571, 395] width 1142 height 555
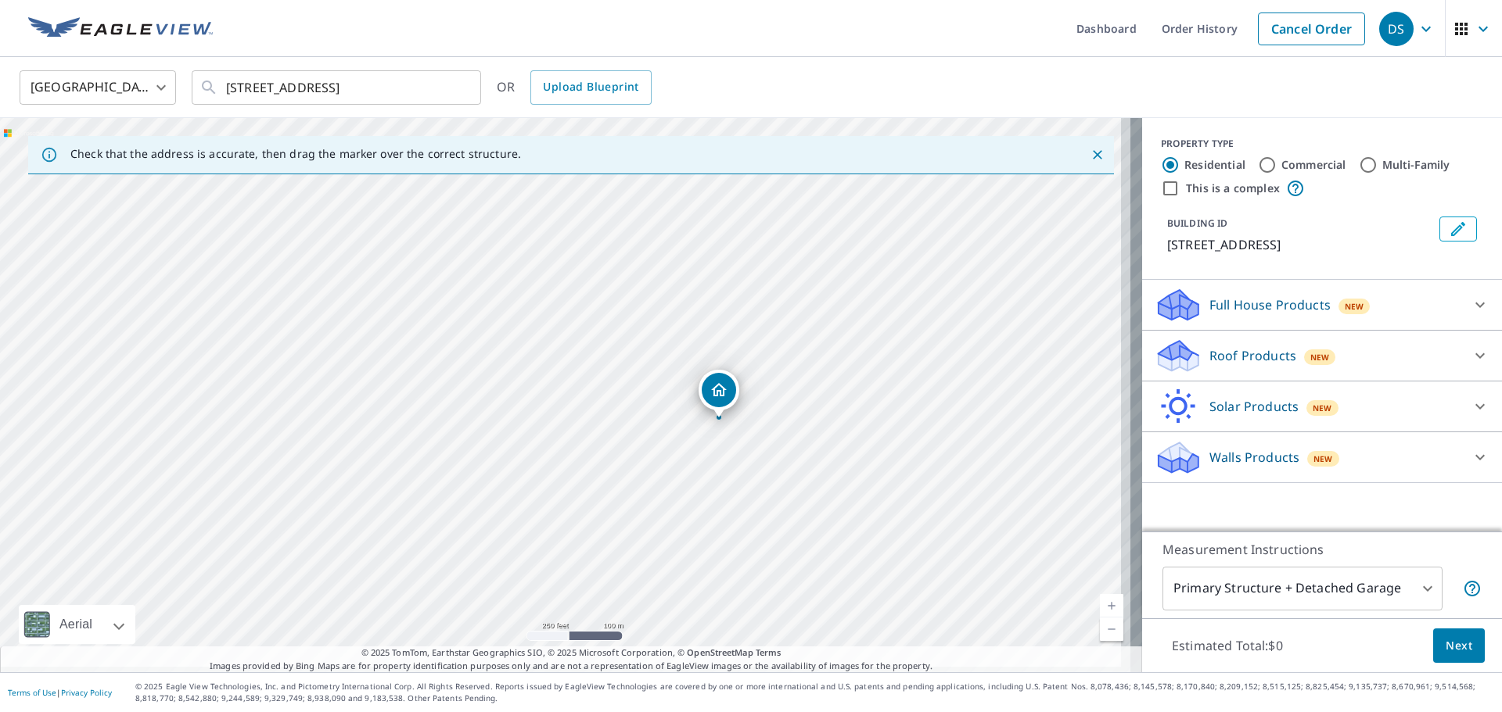
drag, startPoint x: 635, startPoint y: 479, endPoint x: 556, endPoint y: 383, distance: 124.5
click at [556, 383] on div "[STREET_ADDRESS]" at bounding box center [571, 395] width 1142 height 555
click at [1233, 365] on p "Roof Products" at bounding box center [1252, 355] width 87 height 19
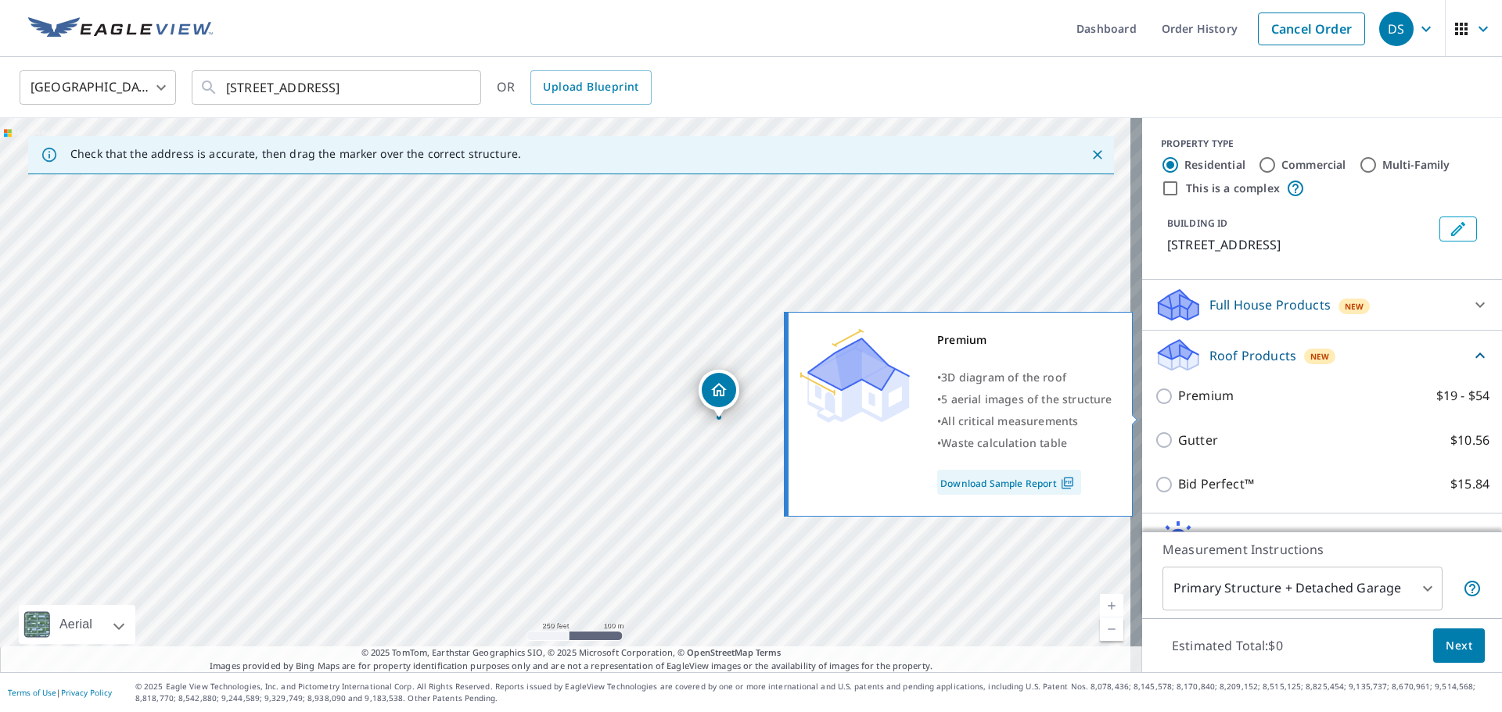
click at [1178, 406] on p "Premium" at bounding box center [1206, 396] width 56 height 20
click at [1171, 406] on input "Premium $19 - $54" at bounding box center [1165, 396] width 23 height 19
checkbox input "true"
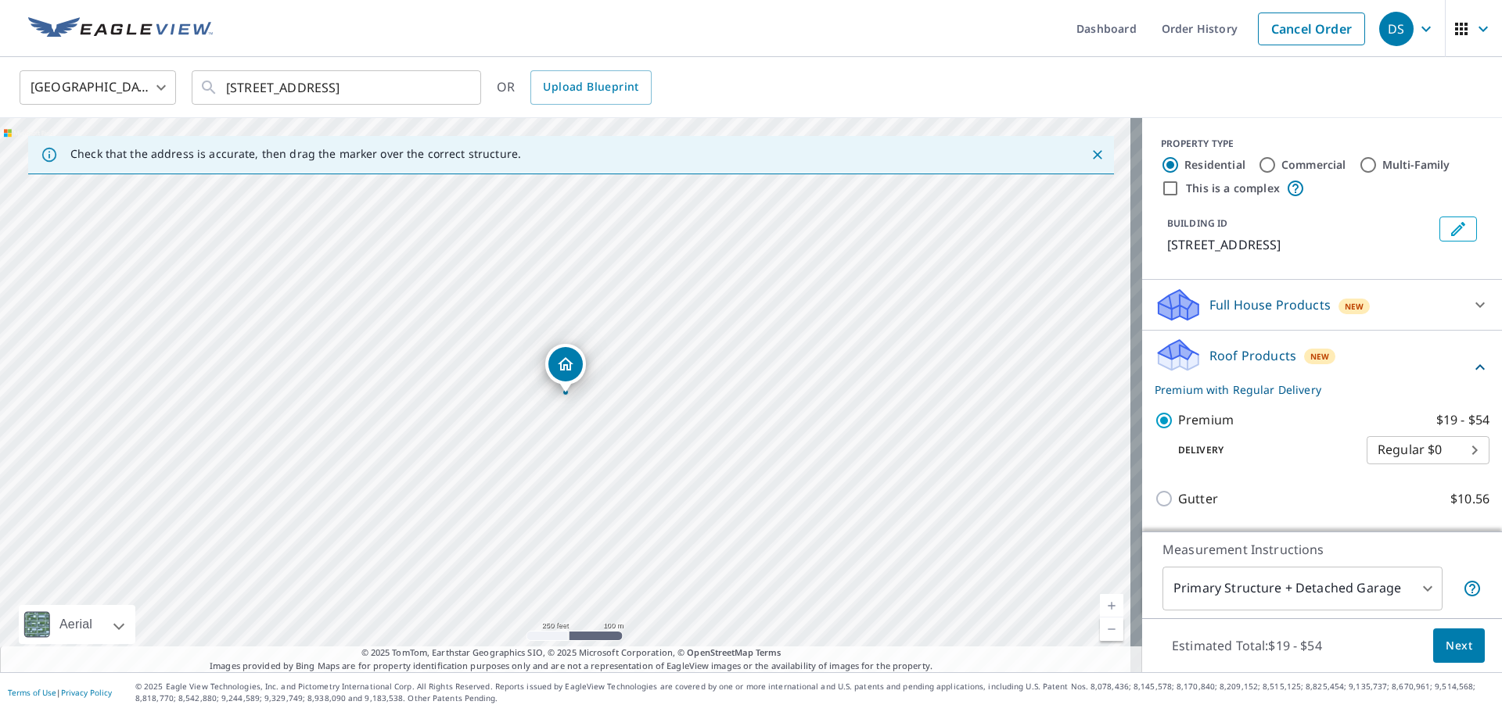
click at [1257, 594] on body "DS DS Dashboard Order History Cancel Order DS Canada CA ​ 635 MAPLE CRES [GEOGR…" at bounding box center [751, 356] width 1502 height 712
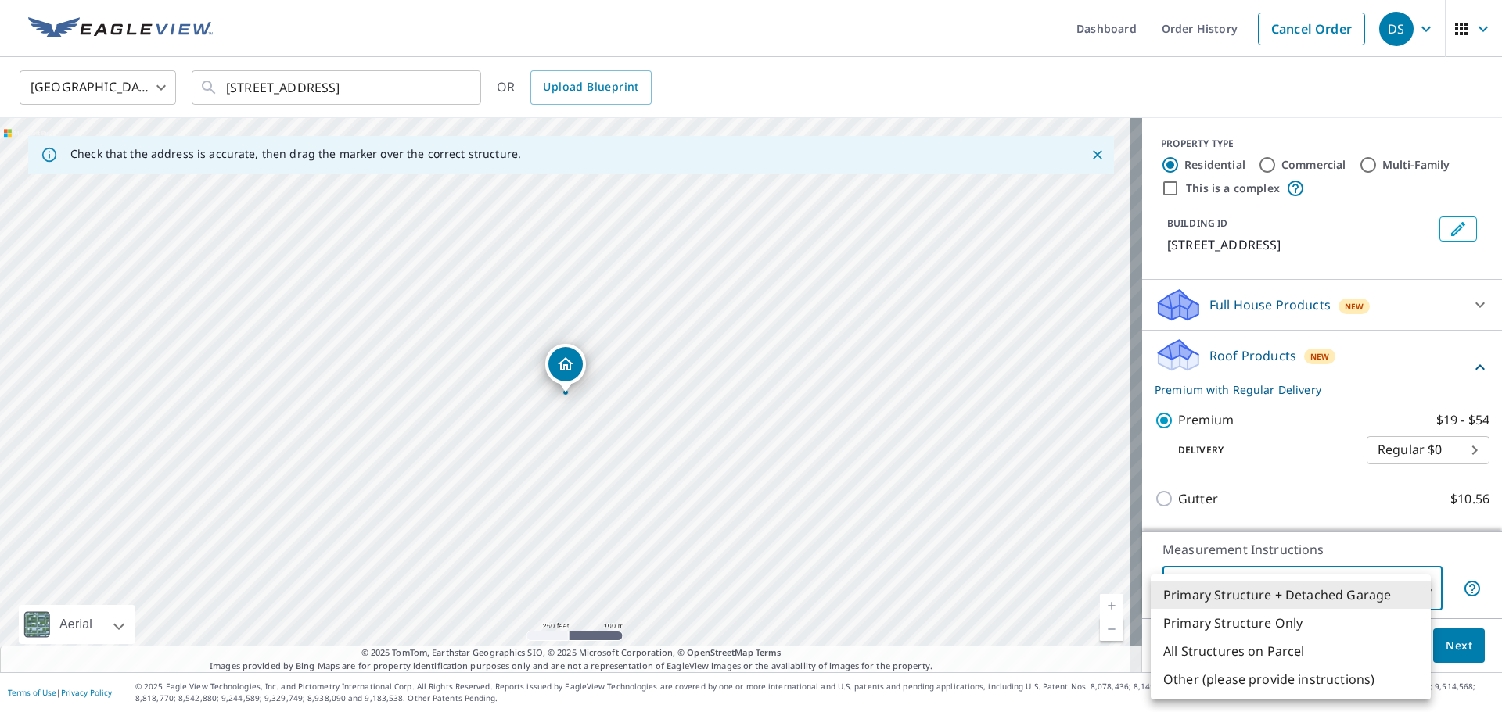
click at [1275, 621] on li "Primary Structure Only" at bounding box center [1290, 623] width 280 height 28
type input "2"
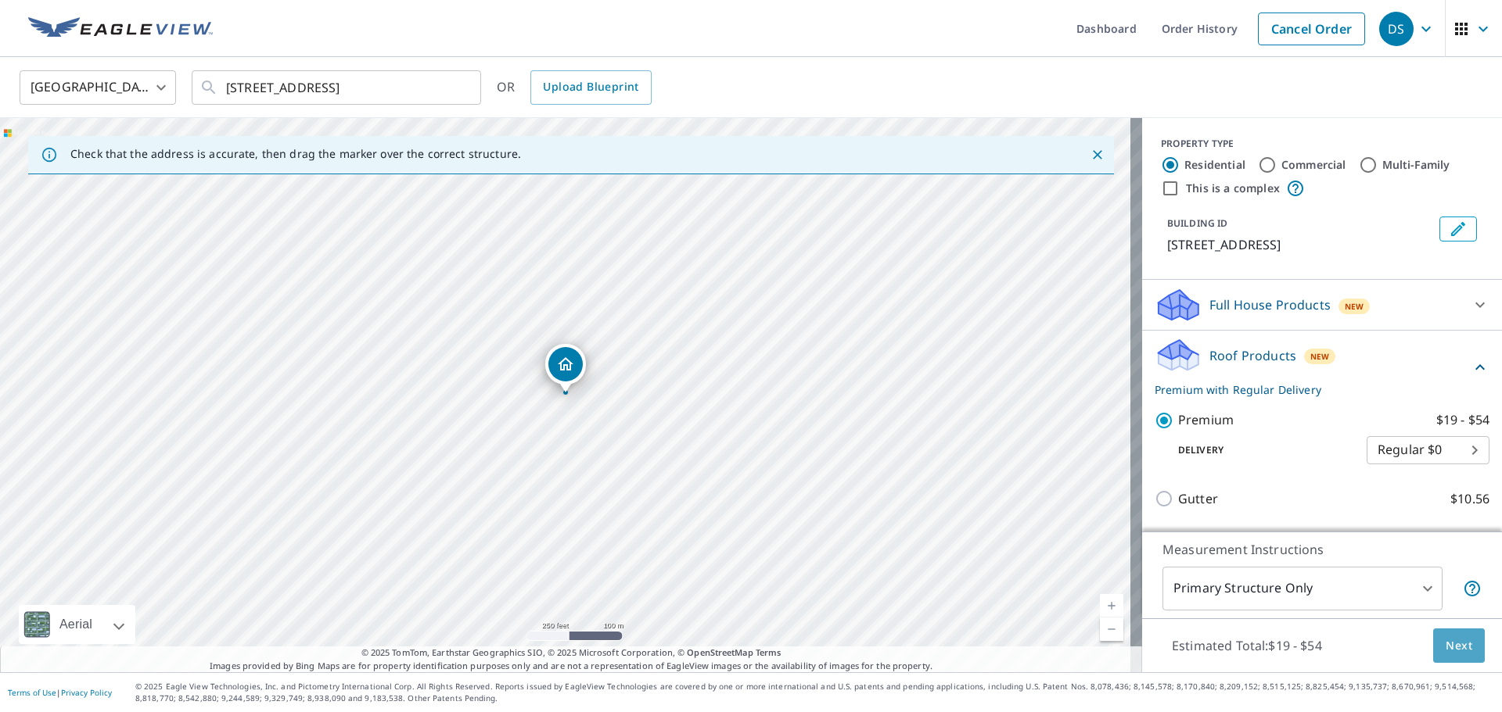
click at [1433, 642] on button "Next" at bounding box center [1459, 646] width 52 height 35
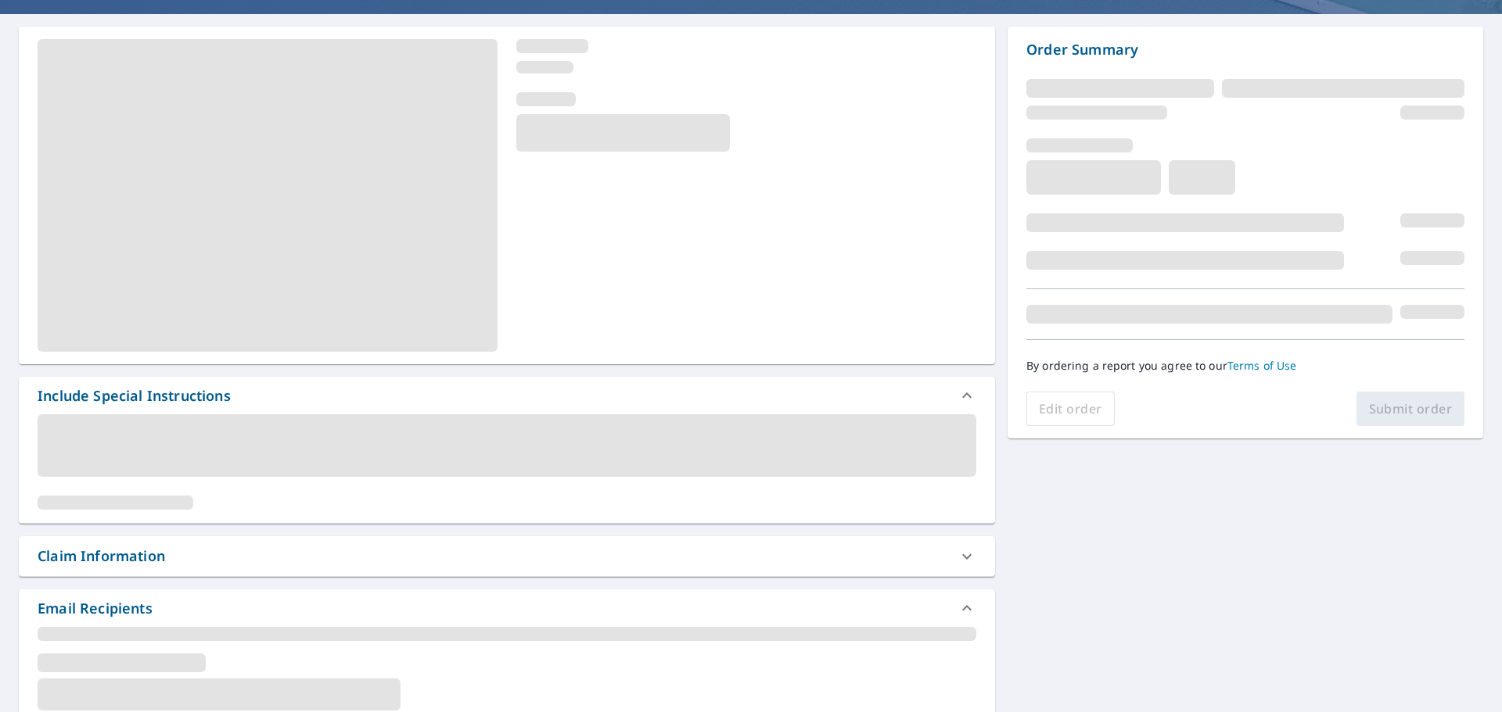
scroll to position [235, 0]
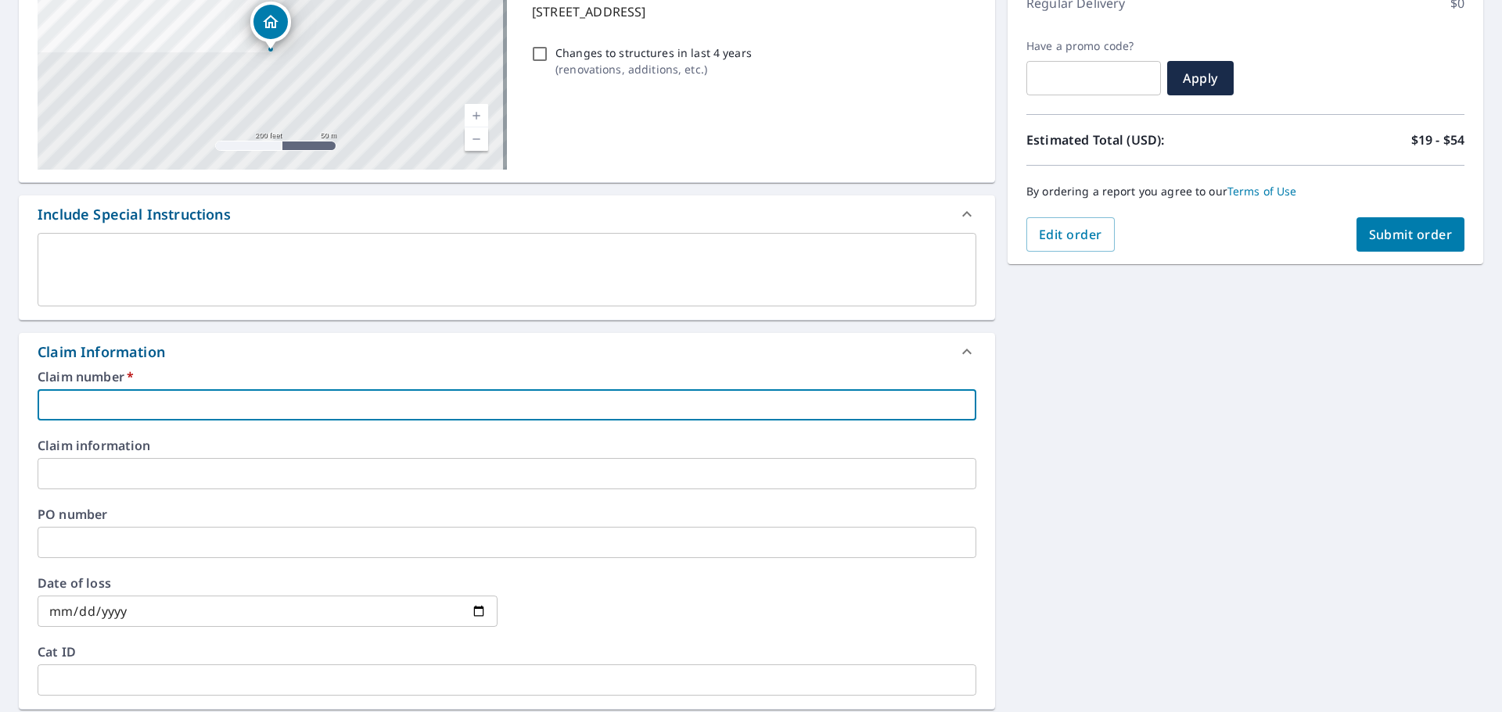
click at [179, 405] on input "text" at bounding box center [507, 404] width 939 height 31
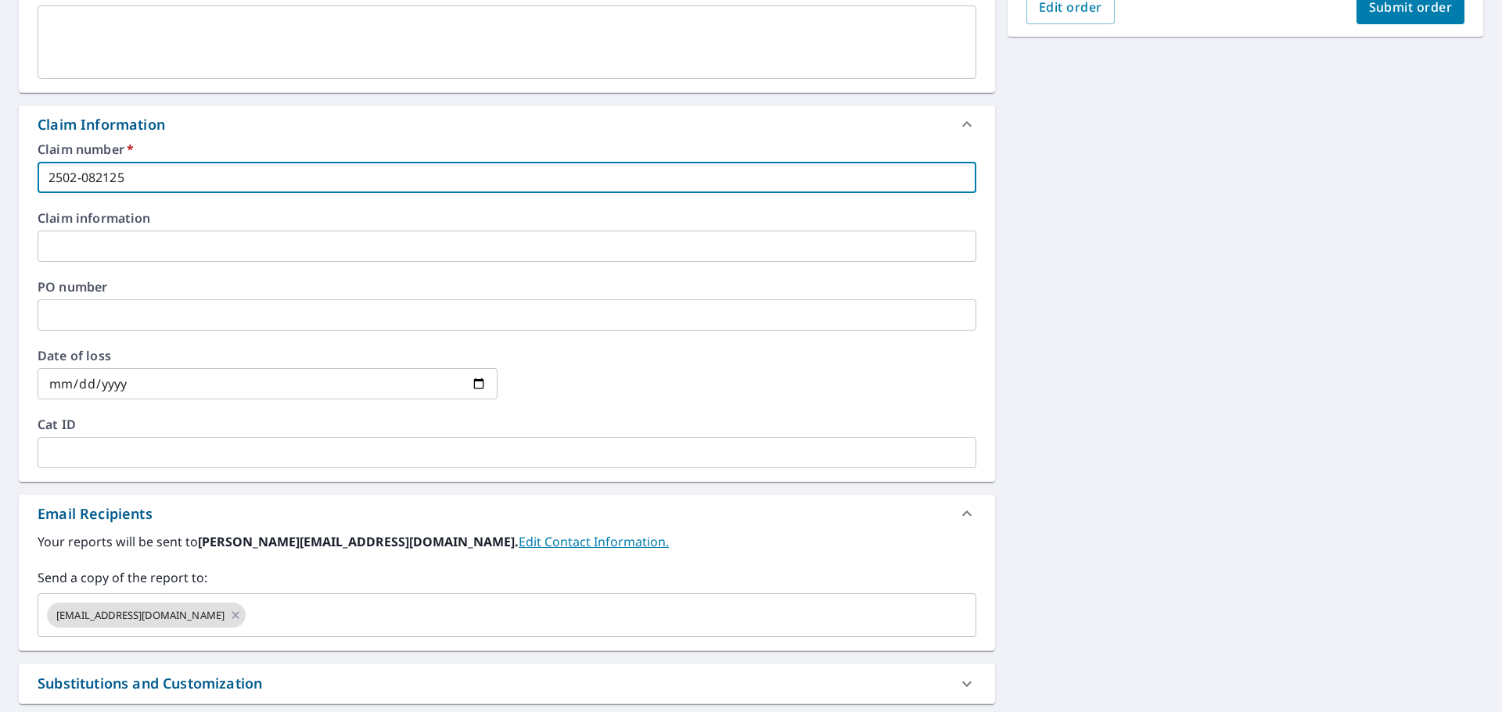
scroll to position [469, 0]
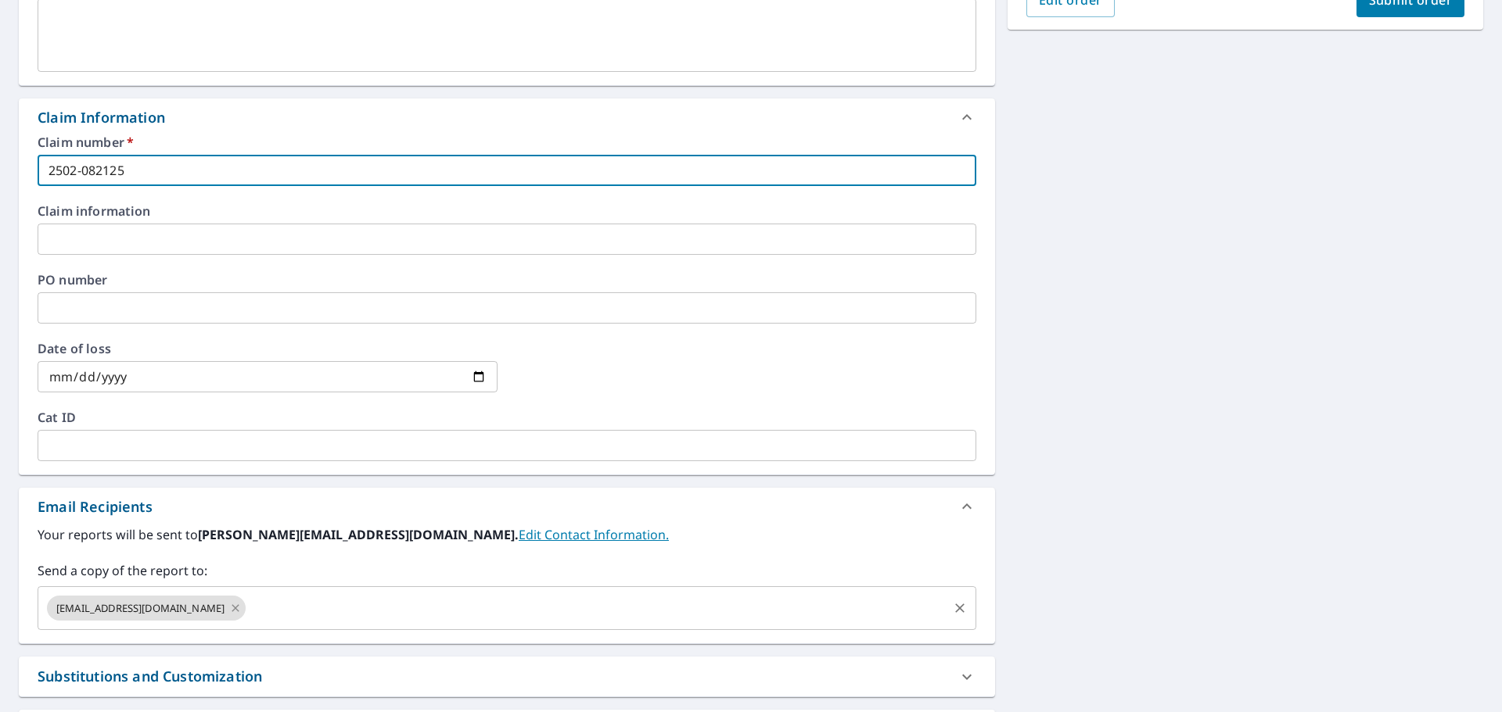
click at [229, 608] on icon at bounding box center [235, 608] width 13 height 17
type input "2502-082125"
click at [162, 609] on input "text" at bounding box center [495, 609] width 901 height 30
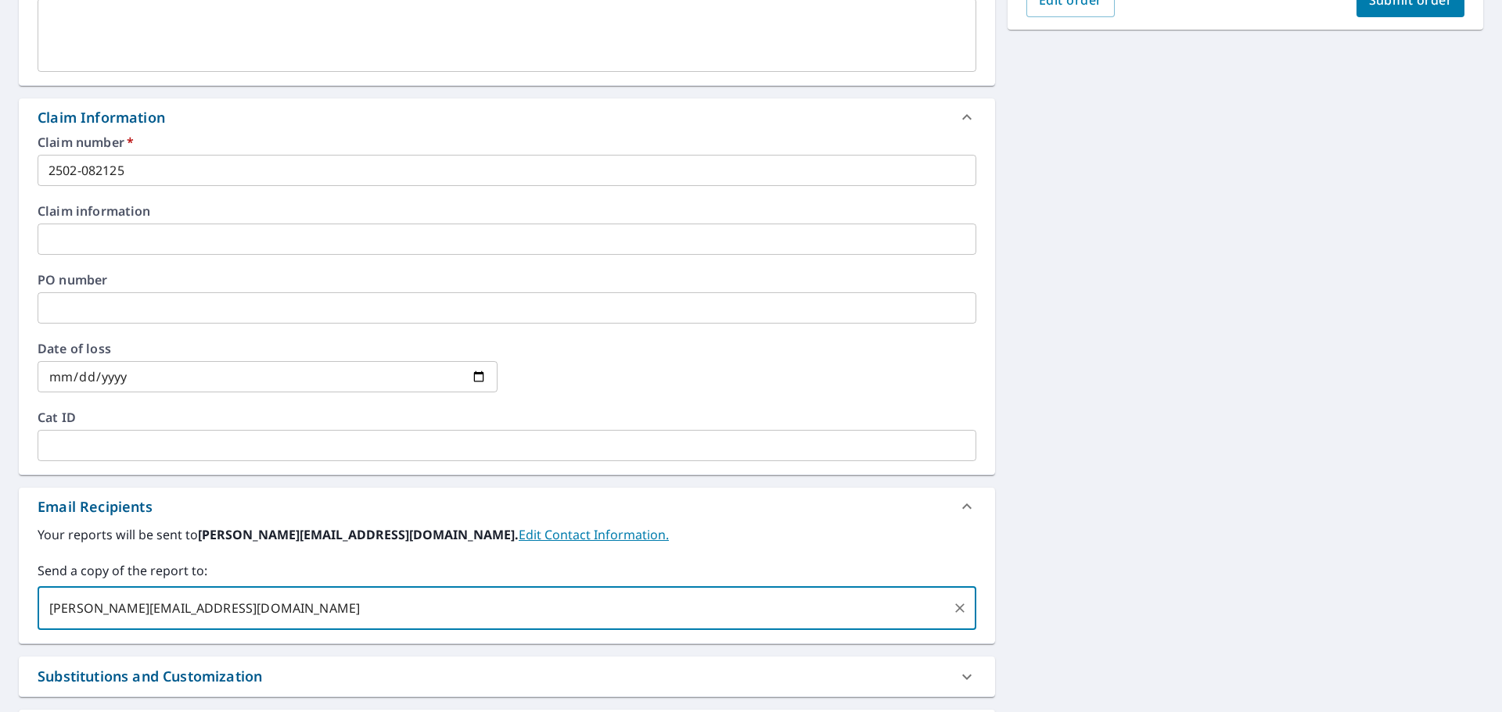
scroll to position [608, 0]
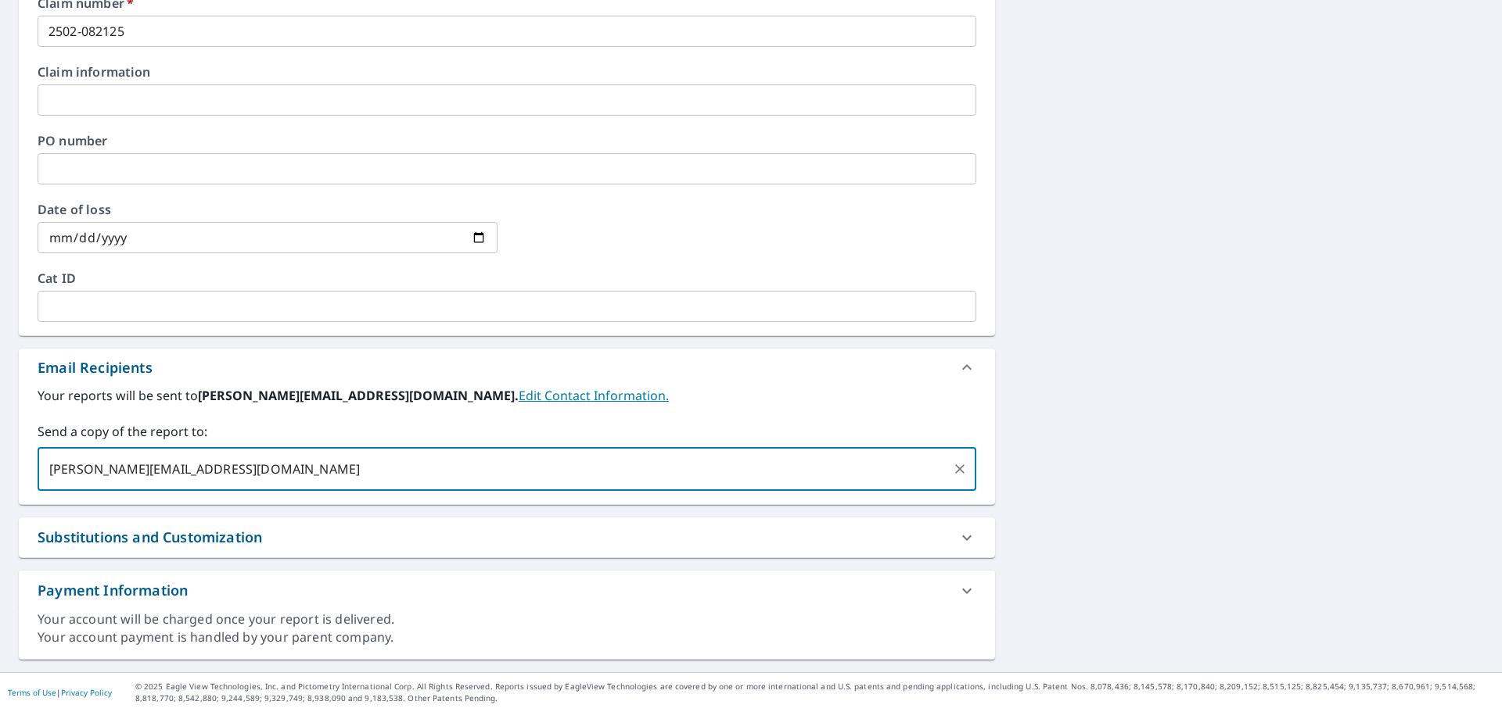
type input "[PERSON_NAME][EMAIL_ADDRESS][DOMAIN_NAME]"
click at [1111, 473] on div "[STREET_ADDRESS] Aerial Road A standard road map Aerial A detailed look from ab…" at bounding box center [751, 104] width 1502 height 1136
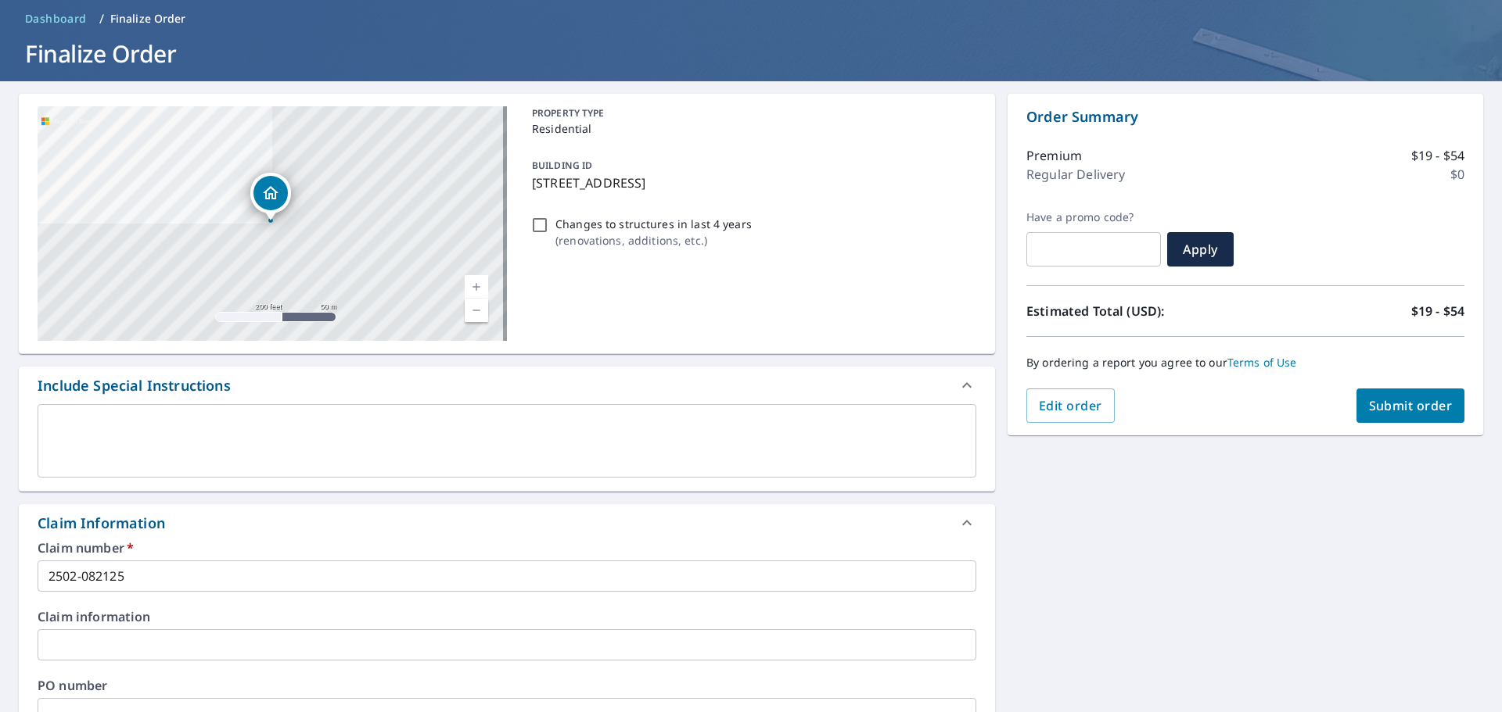
scroll to position [0, 0]
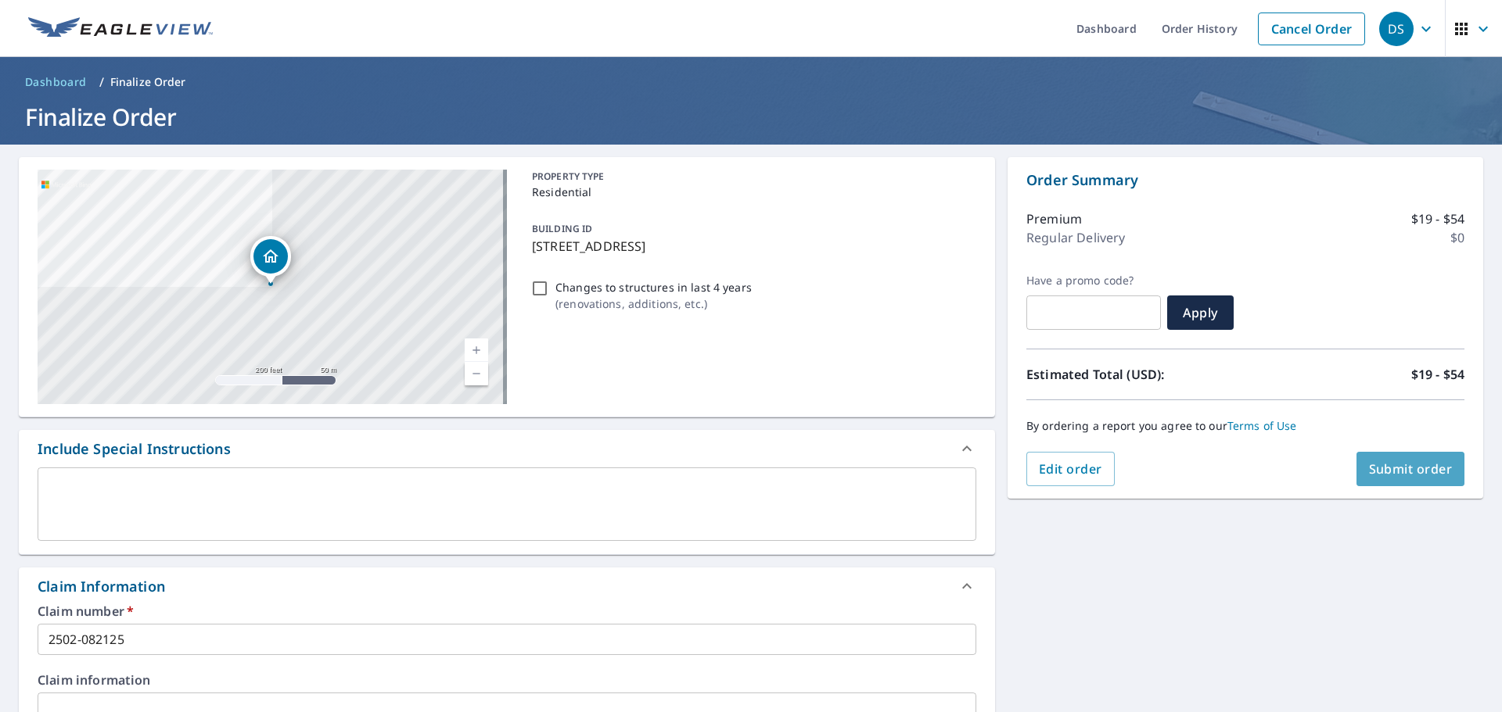
click at [1376, 480] on button "Submit order" at bounding box center [1410, 469] width 109 height 34
